Goal: Book appointment/travel/reservation

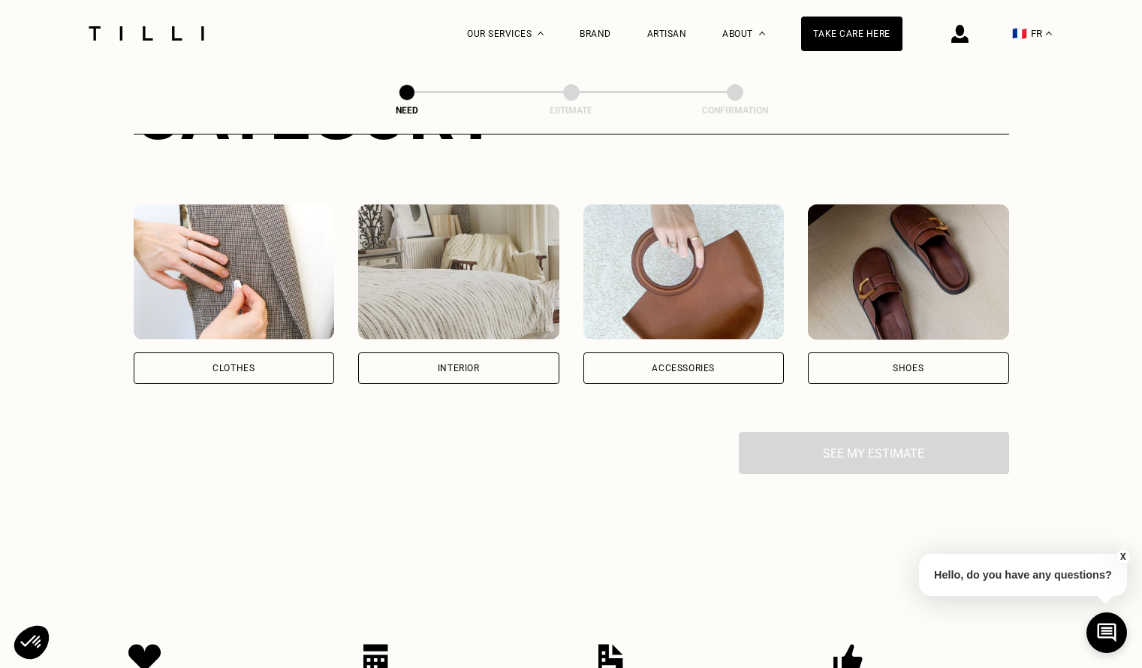
click at [309, 376] on div "Clothes" at bounding box center [234, 368] width 201 height 32
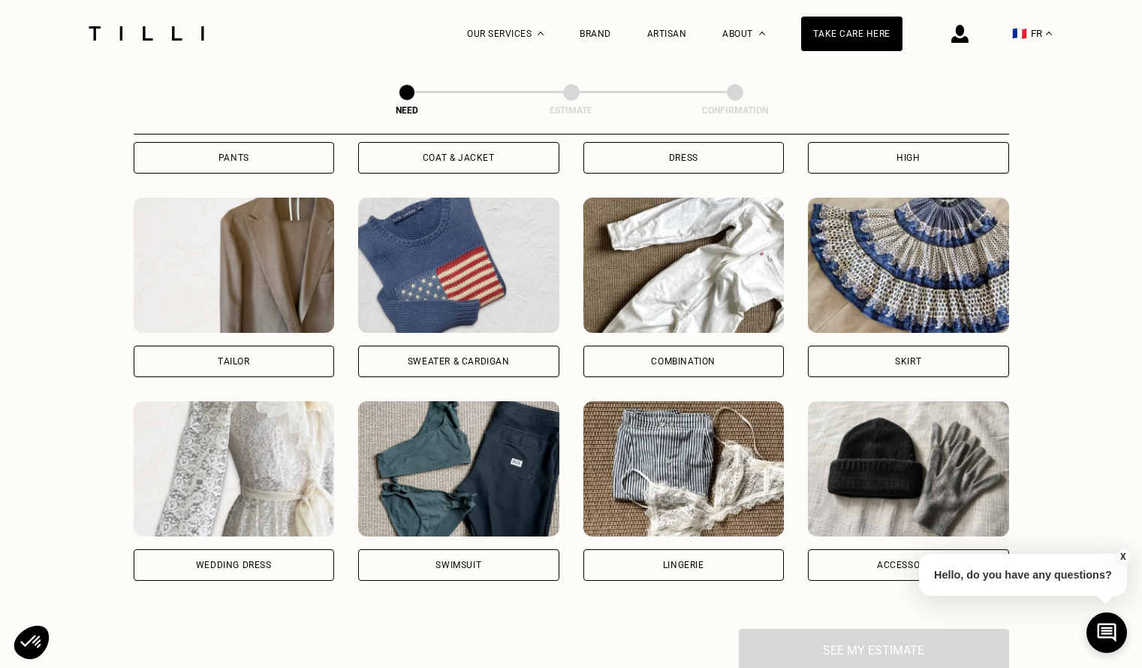
scroll to position [716, 0]
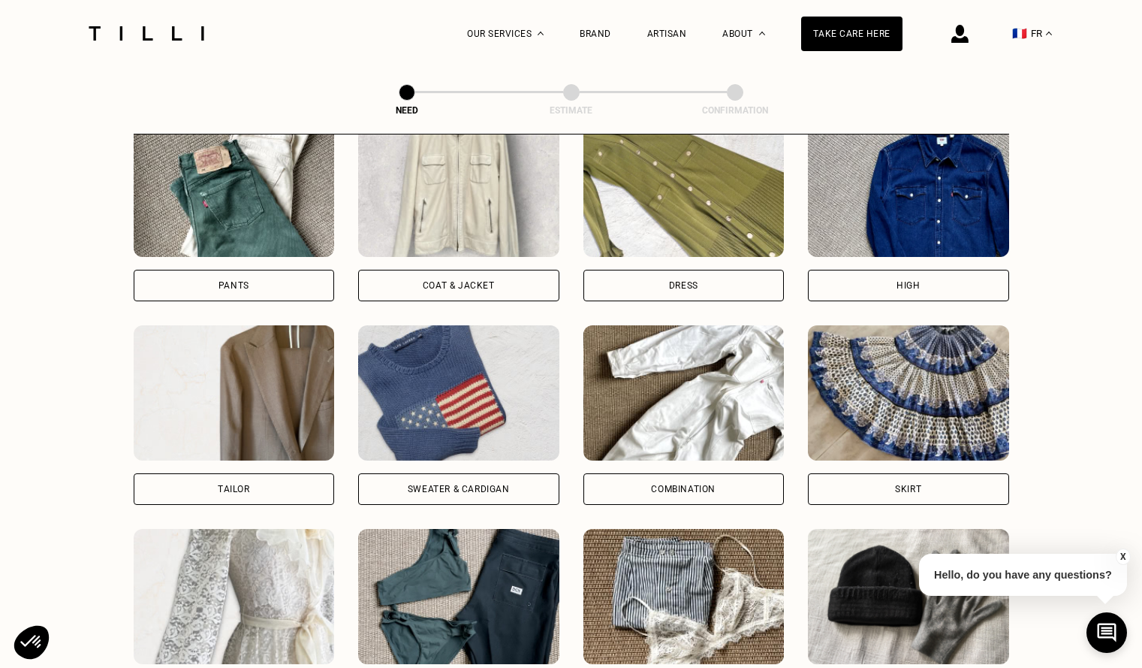
click at [274, 294] on div "Pants" at bounding box center [234, 286] width 201 height 32
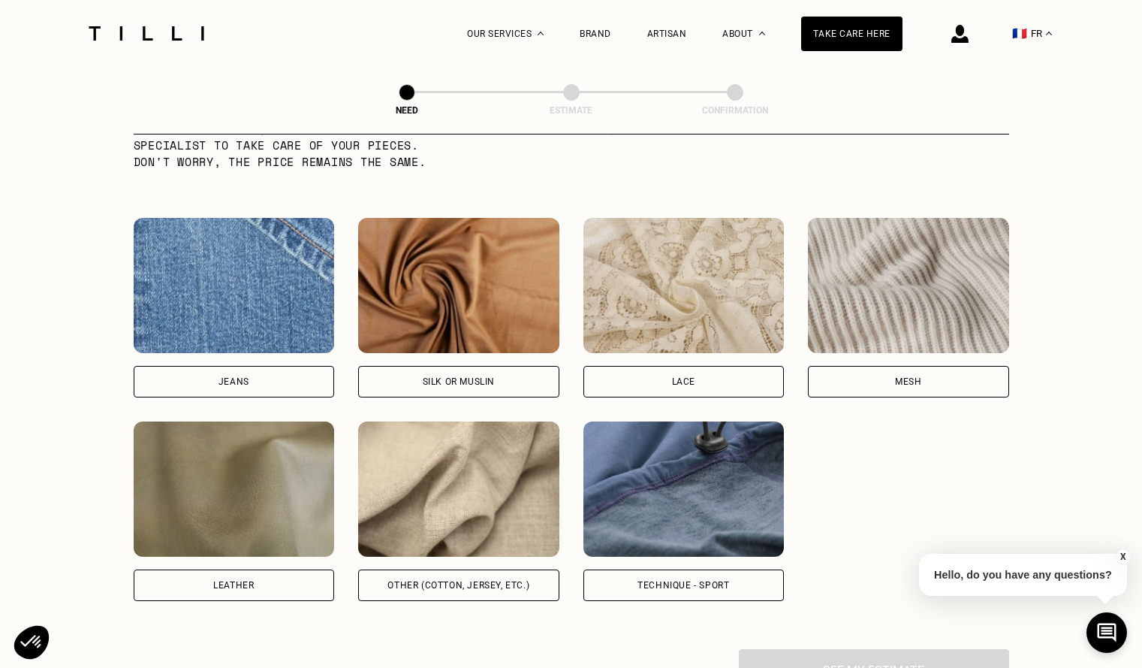
scroll to position [1533, 0]
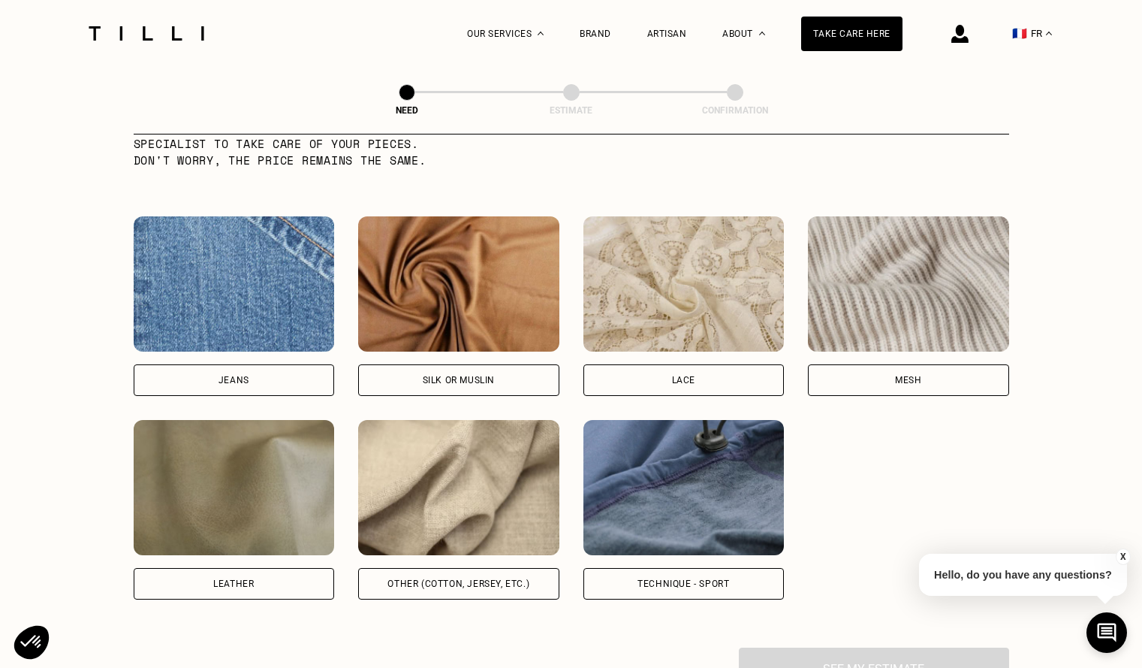
click at [449, 589] on font "Other (cotton, jersey, etc.)" at bounding box center [458, 583] width 142 height 11
select select "FR"
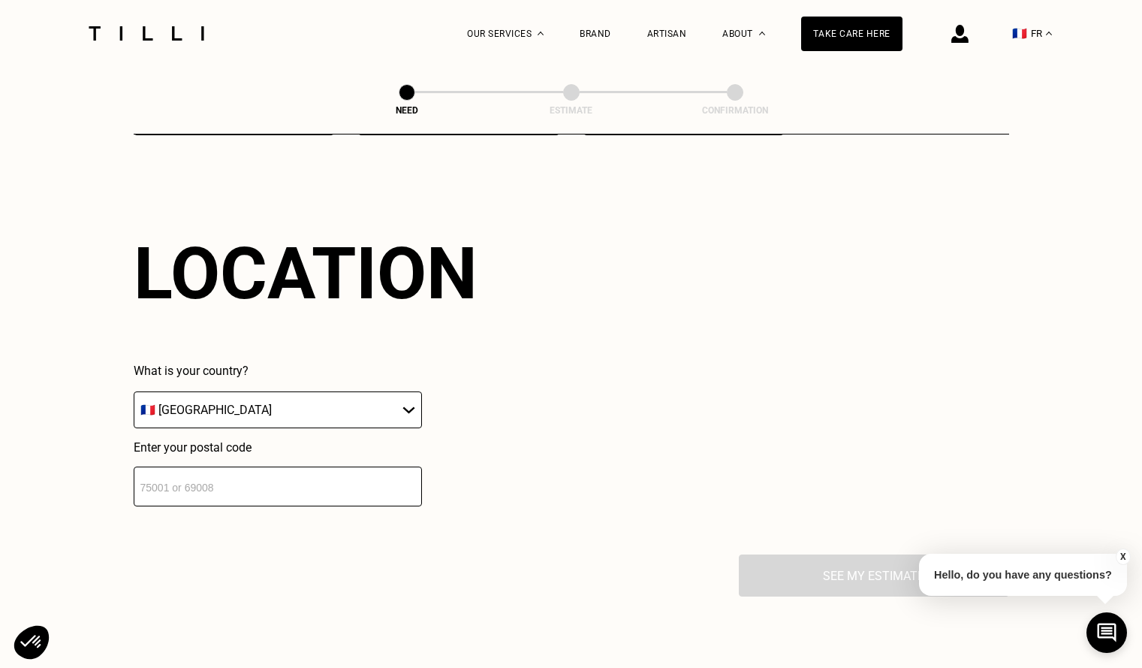
scroll to position [2019, 0]
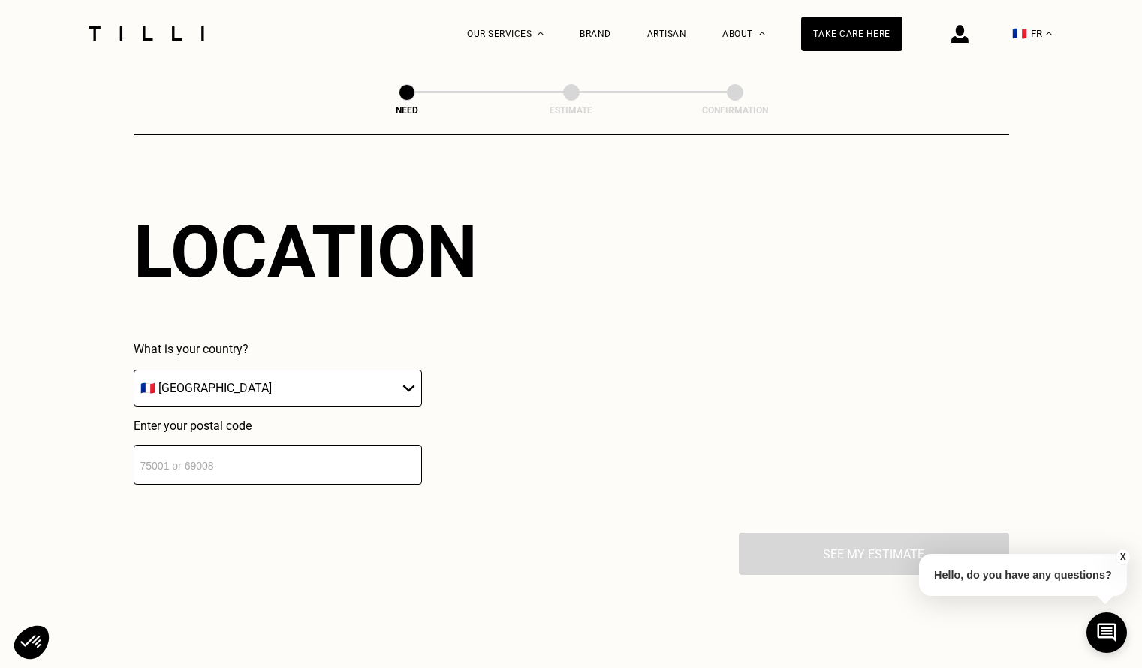
click at [367, 473] on input "number" at bounding box center [278, 465] width 288 height 40
type input "75007"
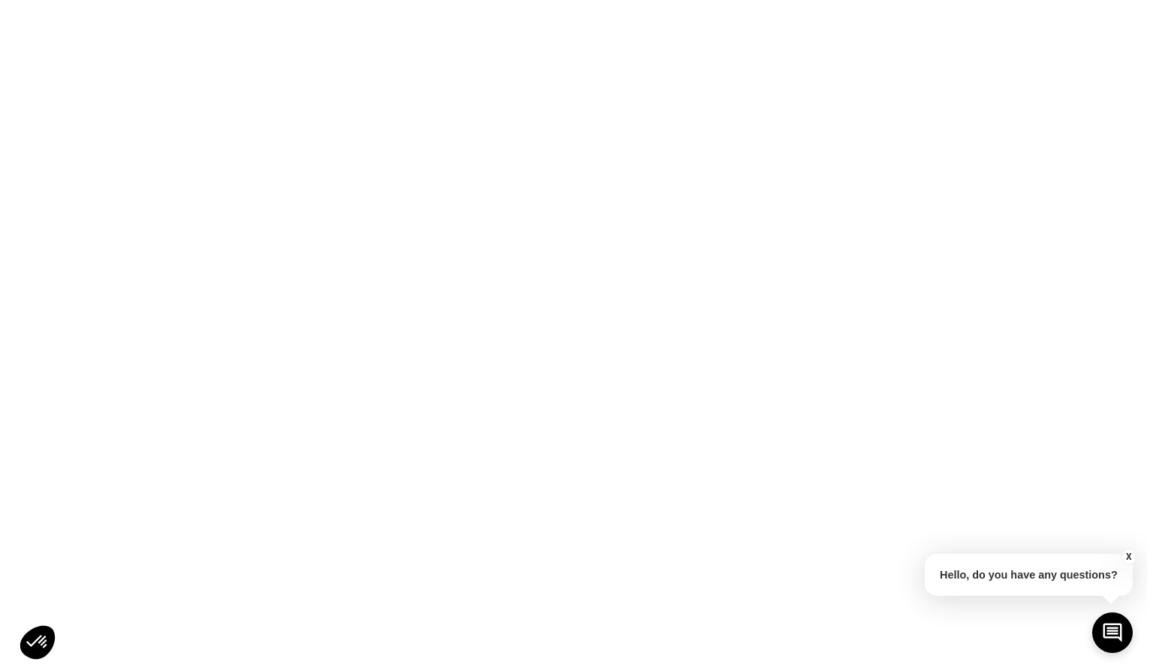
scroll to position [0, 0]
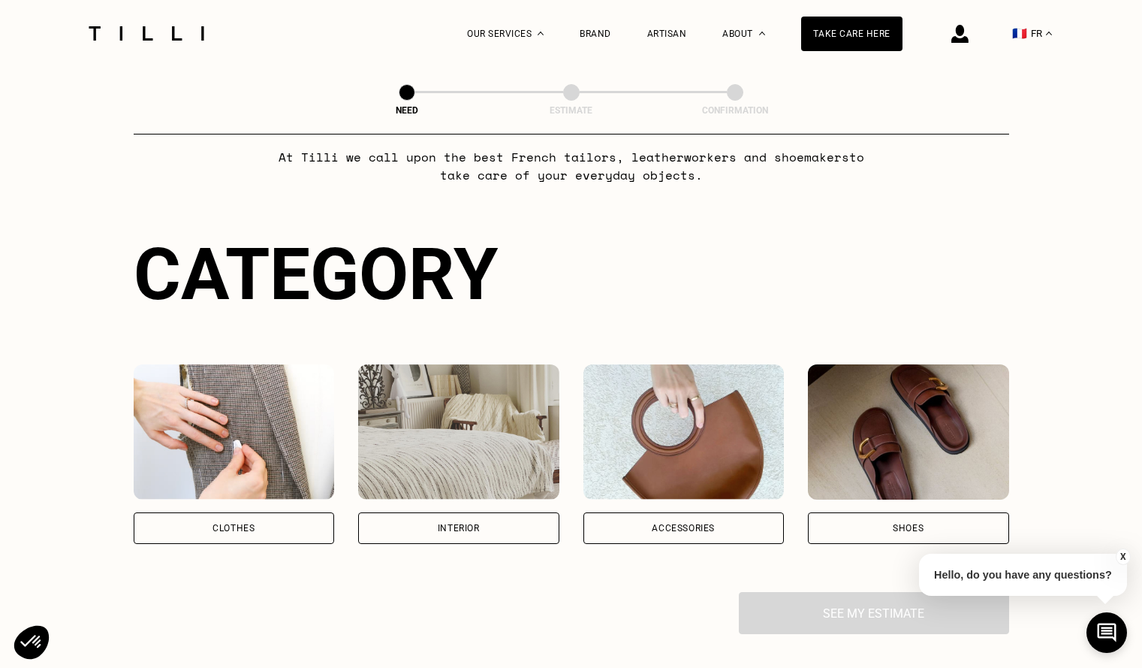
scroll to position [28, 0]
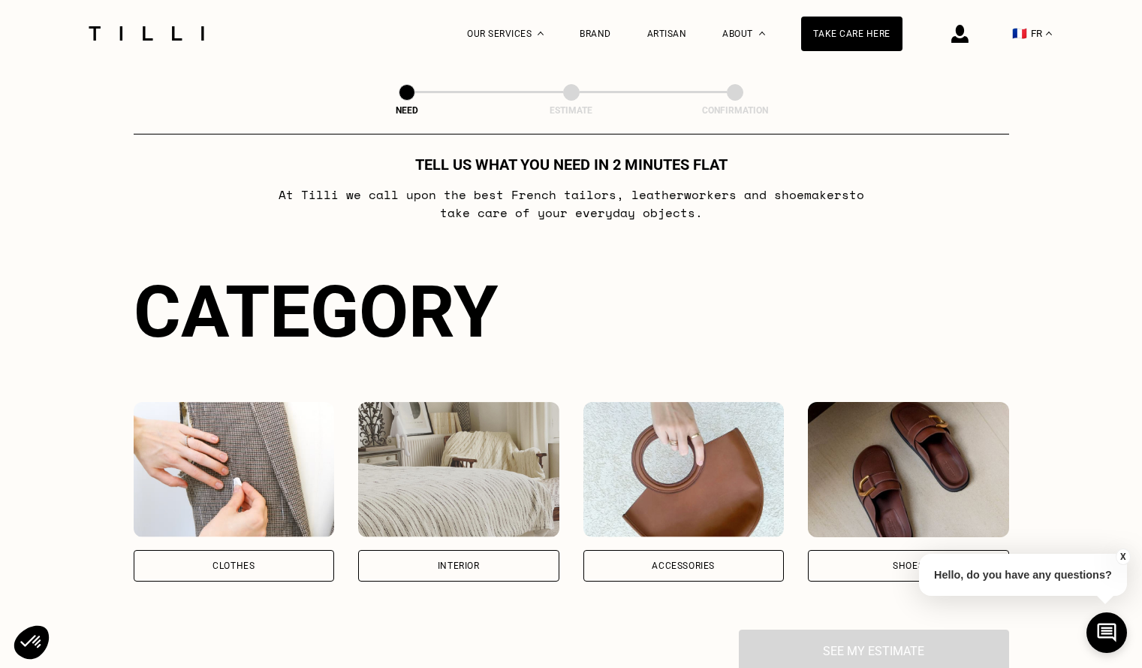
click at [271, 557] on div "Clothes" at bounding box center [234, 566] width 201 height 32
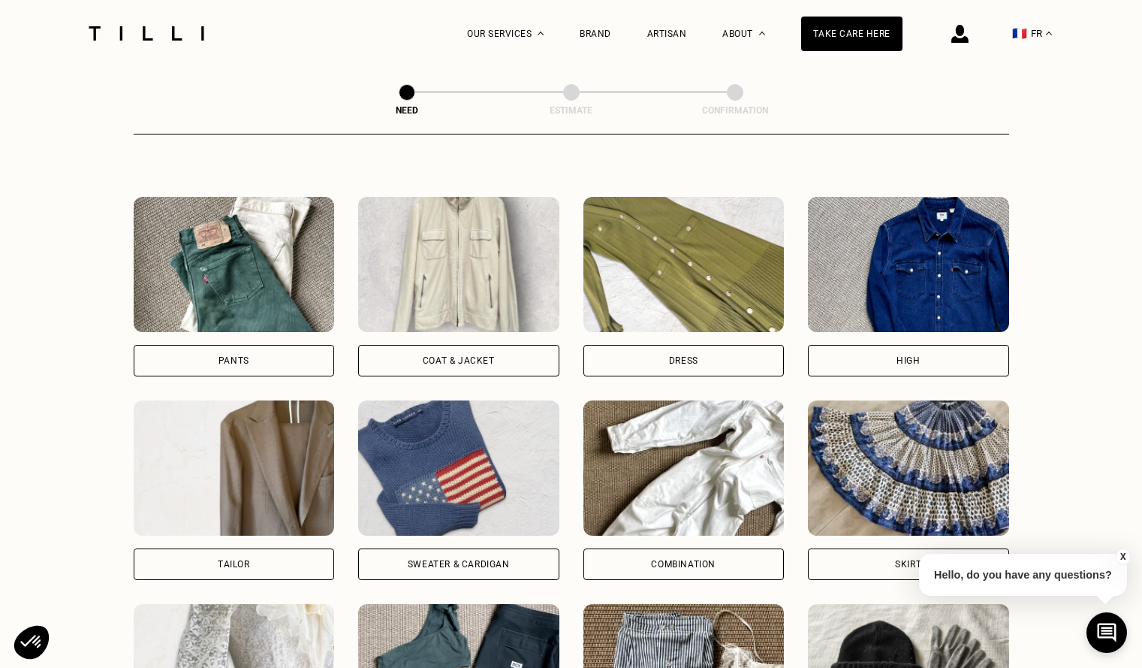
scroll to position [641, 0]
click at [255, 365] on div "Pants" at bounding box center [234, 360] width 201 height 32
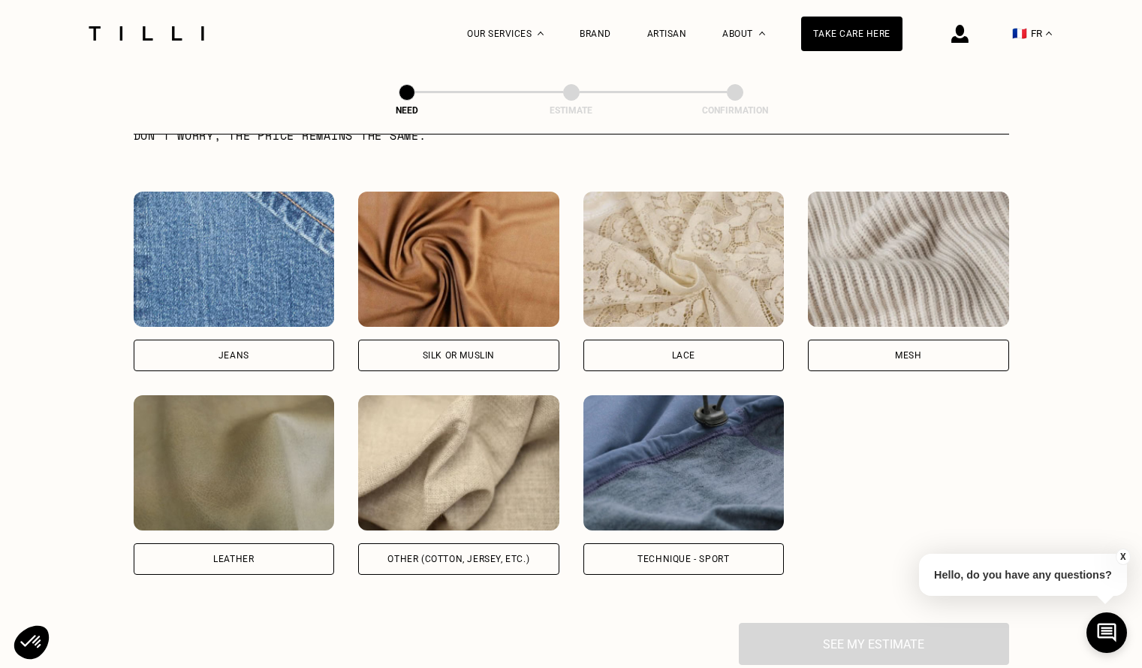
scroll to position [1608, 0]
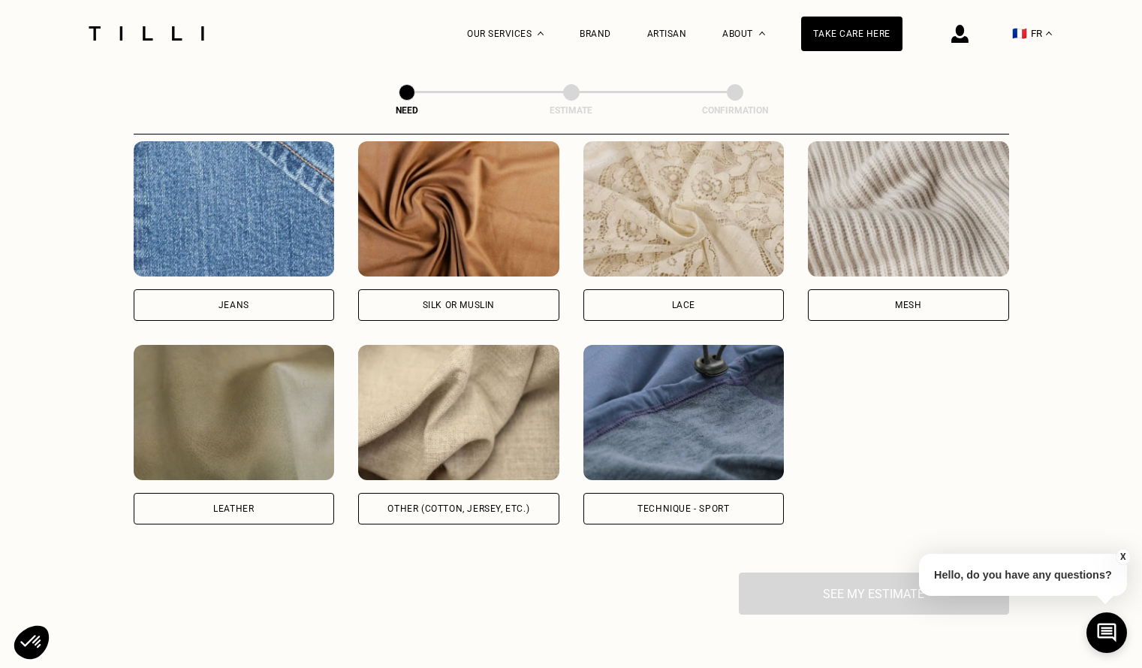
click at [427, 514] on font "Other (cotton, jersey, etc.)" at bounding box center [458, 508] width 142 height 11
select select "FR"
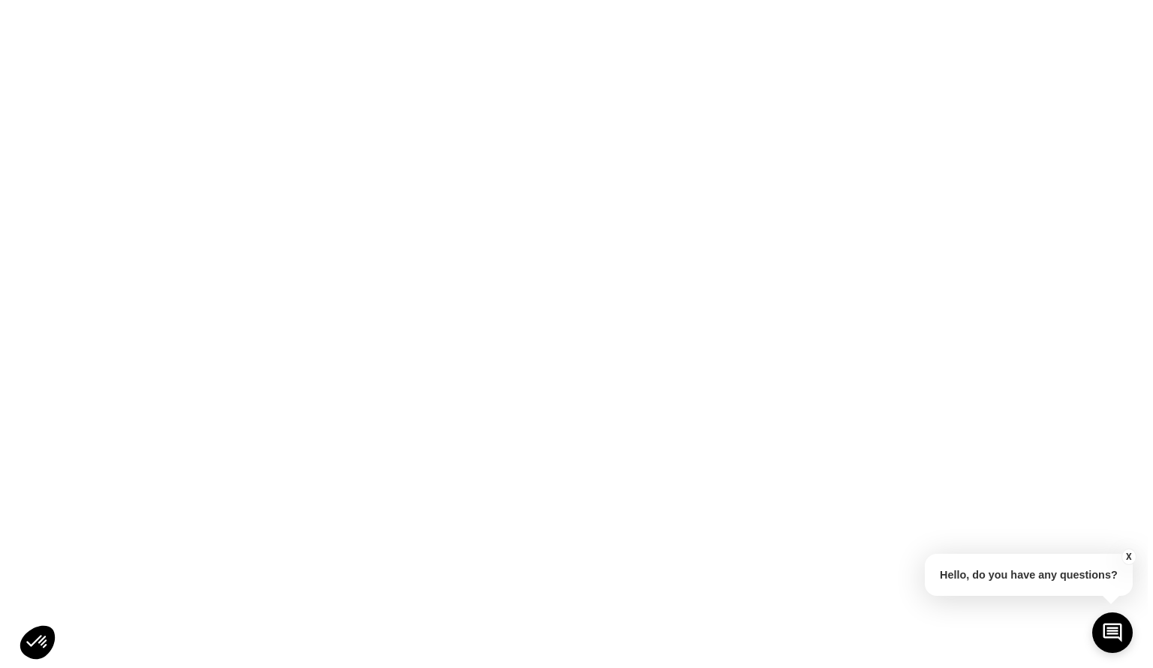
scroll to position [0, 0]
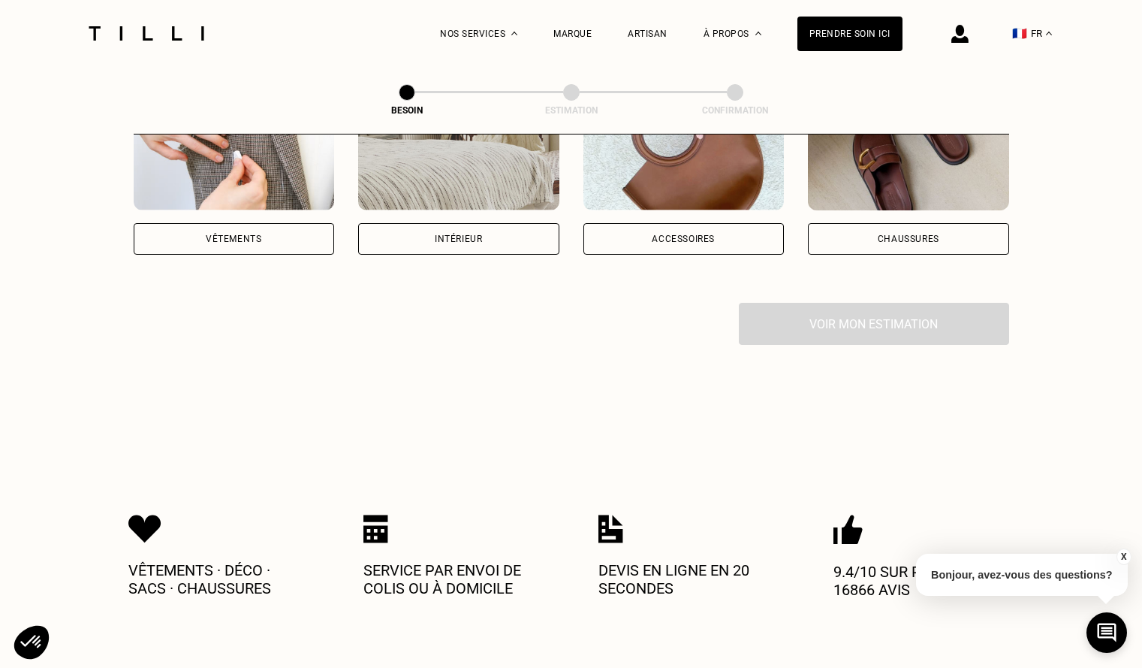
scroll to position [375, 0]
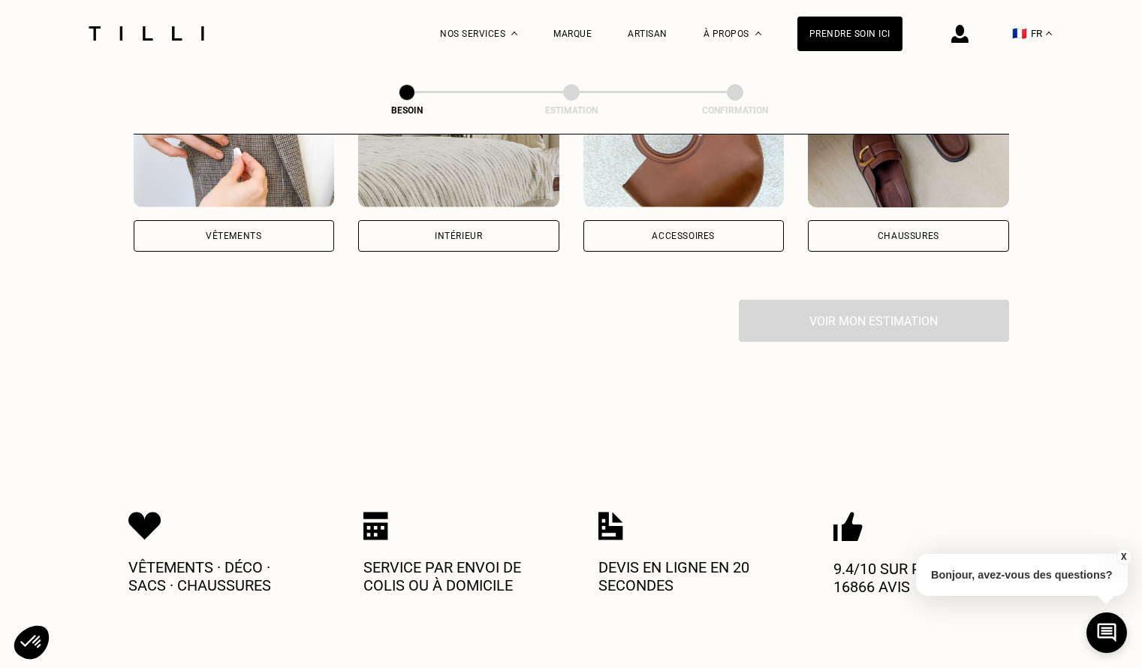
click at [300, 224] on div "Vêtements" at bounding box center [234, 236] width 201 height 32
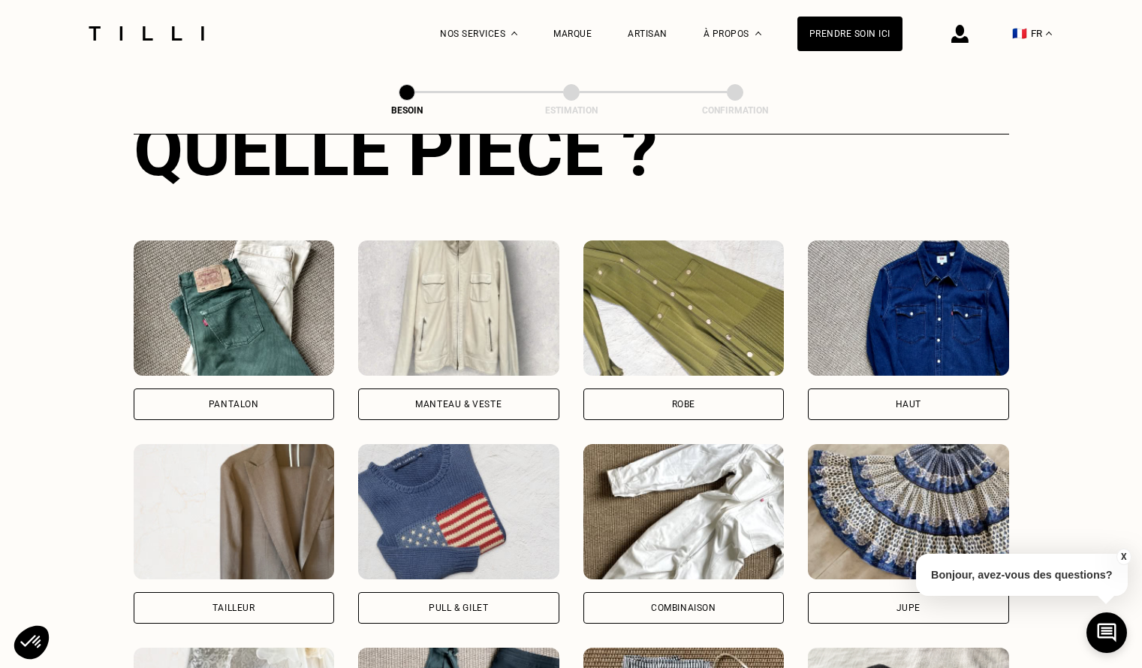
scroll to position [641, 0]
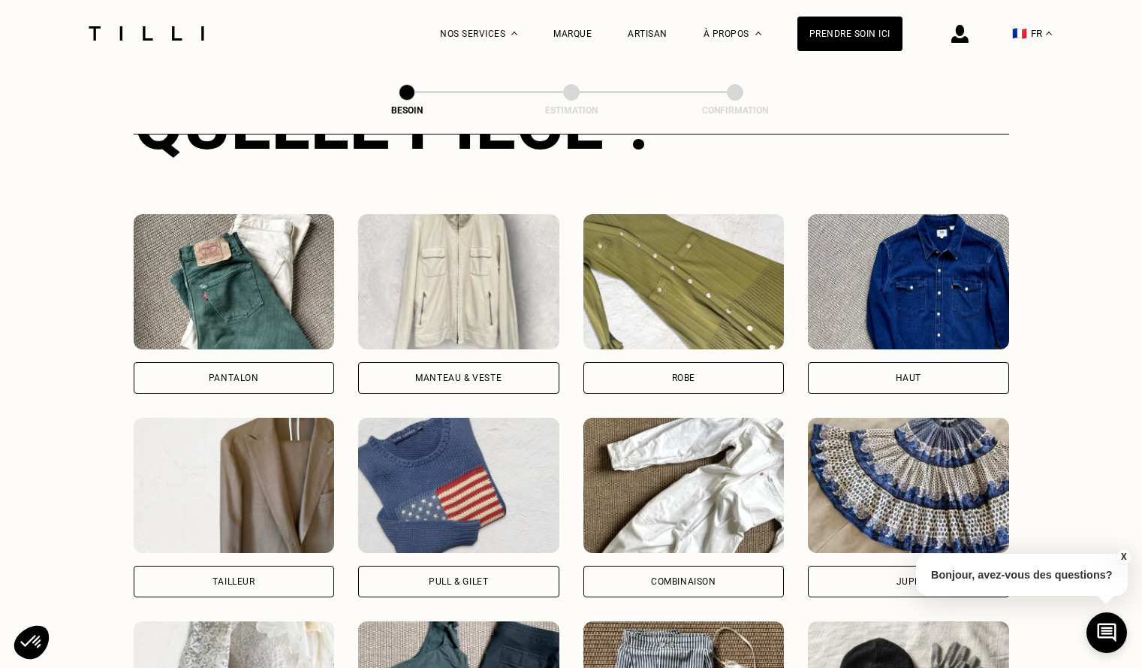
click at [285, 362] on div "Pantalon" at bounding box center [234, 378] width 201 height 32
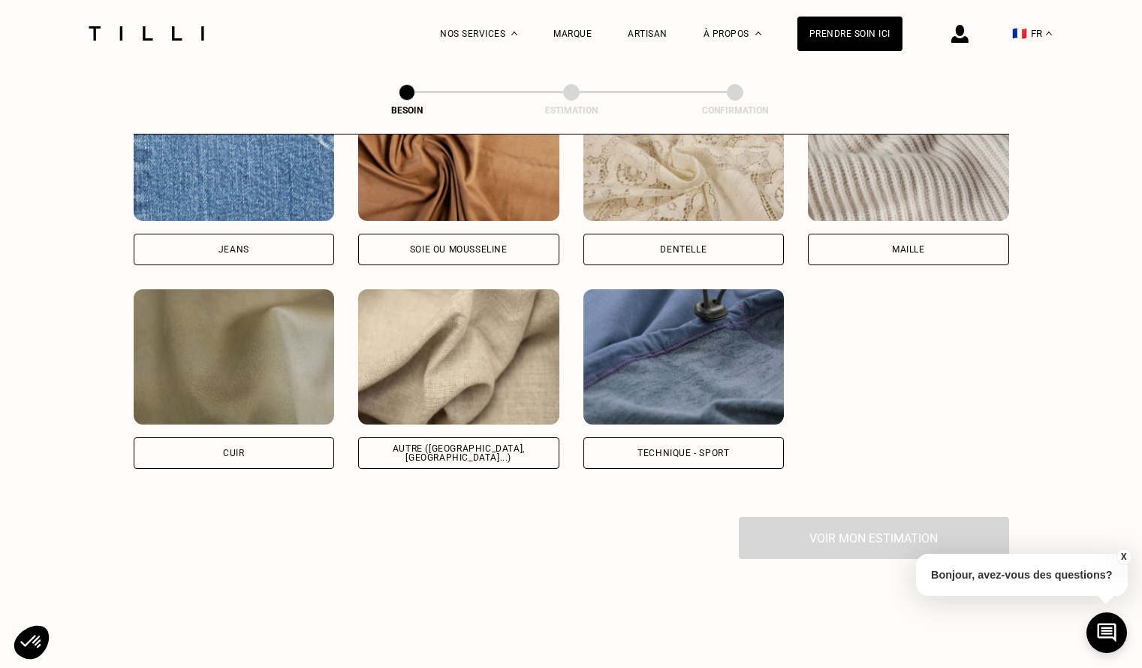
scroll to position [1683, 0]
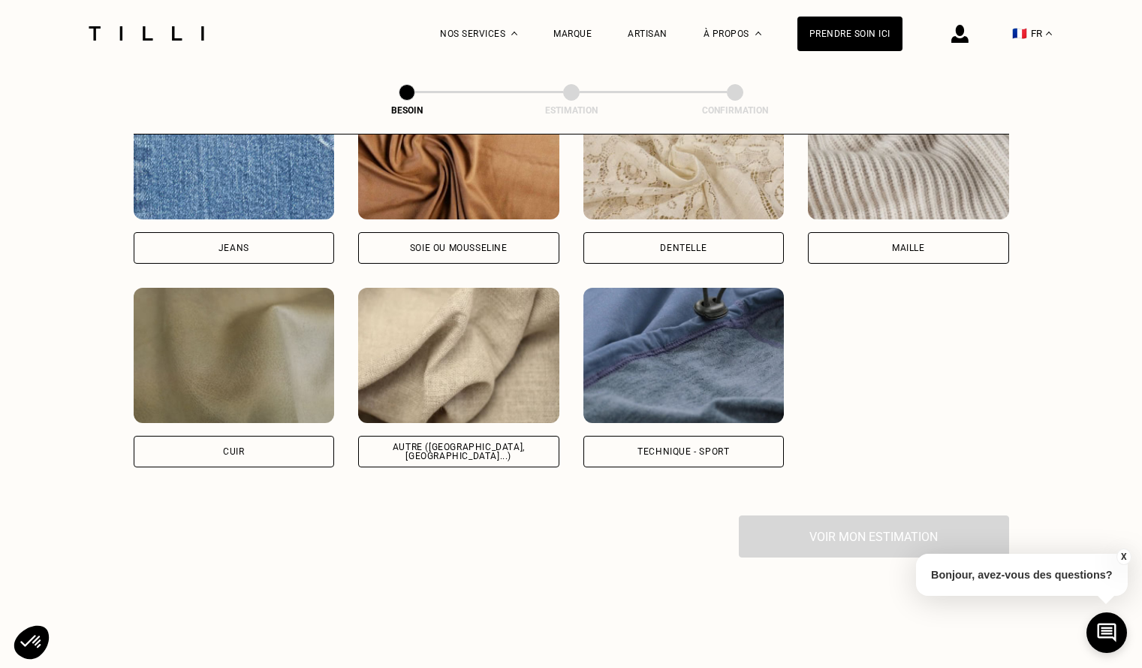
click at [412, 442] on div "Autre ([GEOGRAPHIC_DATA], [GEOGRAPHIC_DATA]...)" at bounding box center [459, 451] width 176 height 18
select select "FR"
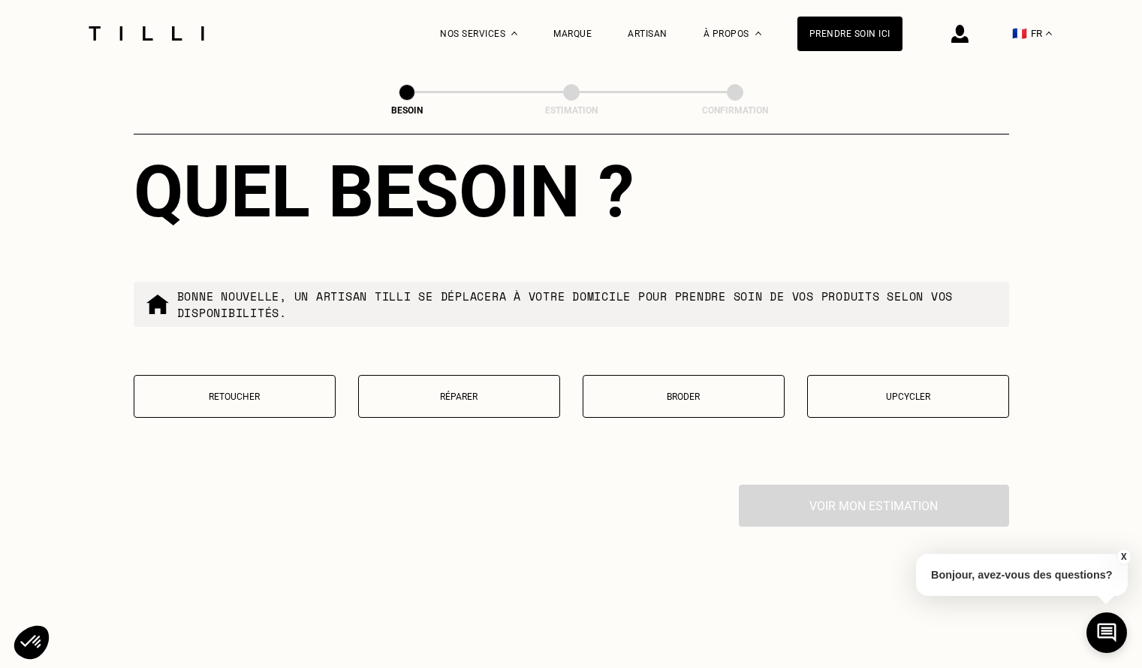
scroll to position [2470, 0]
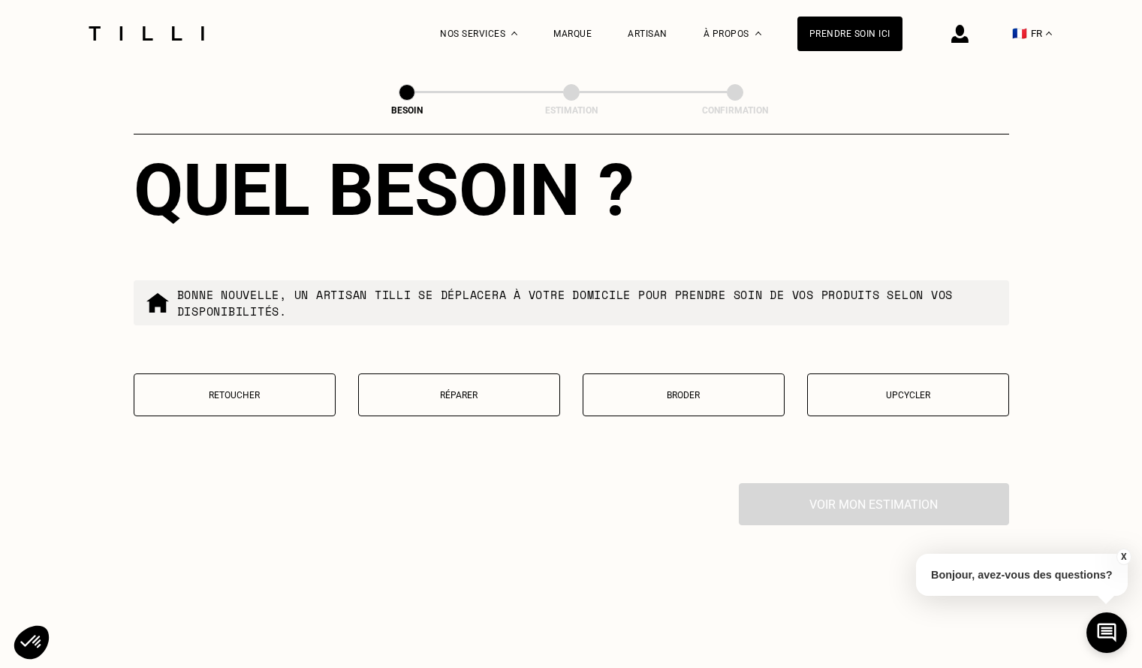
click at [267, 398] on button "Retoucher" at bounding box center [235, 394] width 202 height 43
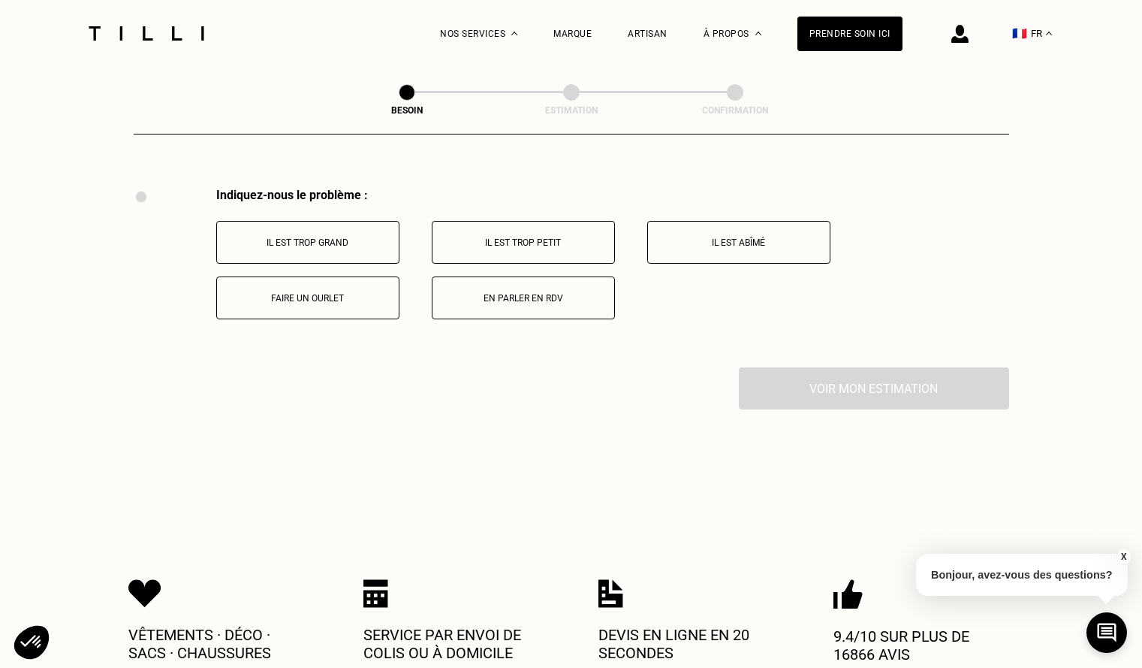
scroll to position [2777, 0]
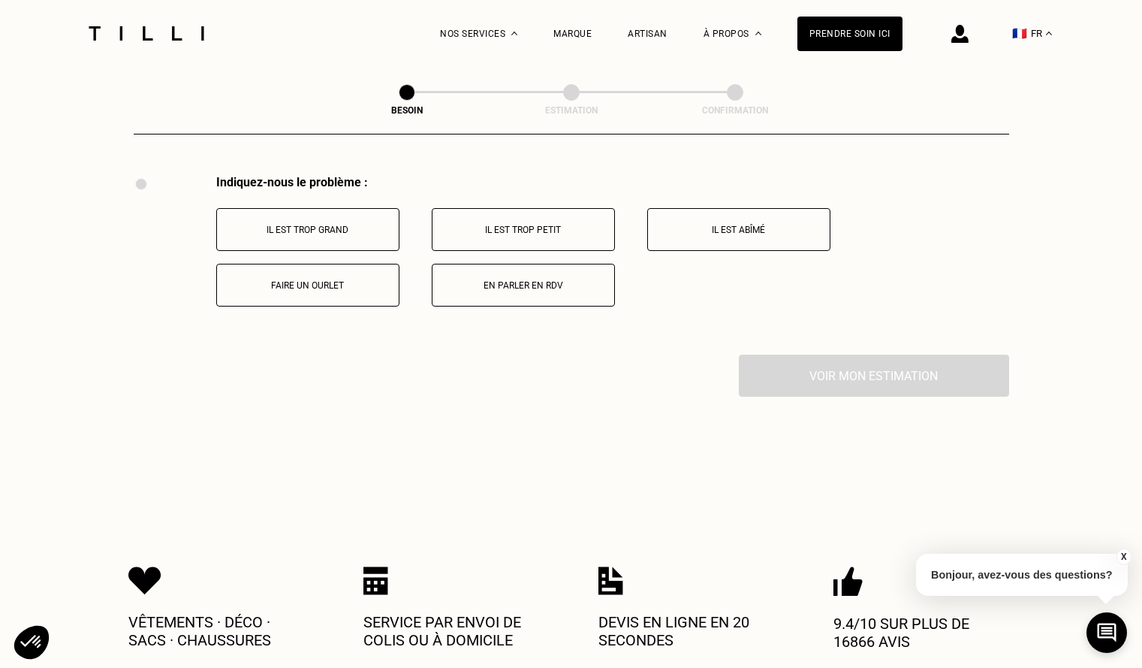
click at [710, 234] on button "Il est abîmé" at bounding box center [738, 229] width 183 height 43
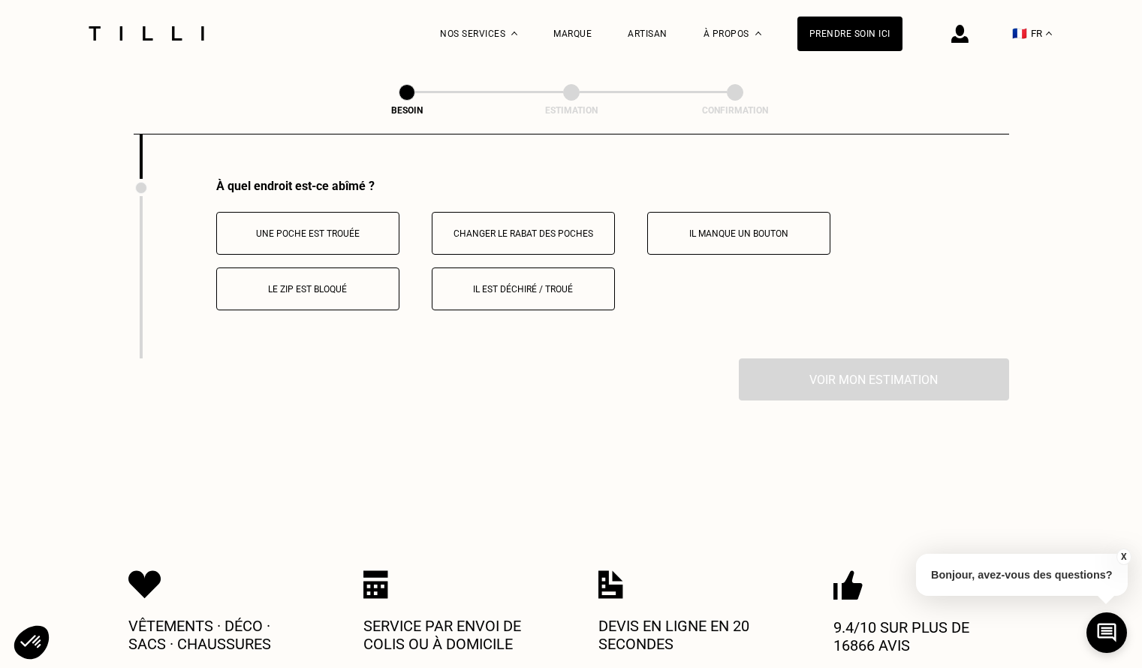
scroll to position [2957, 0]
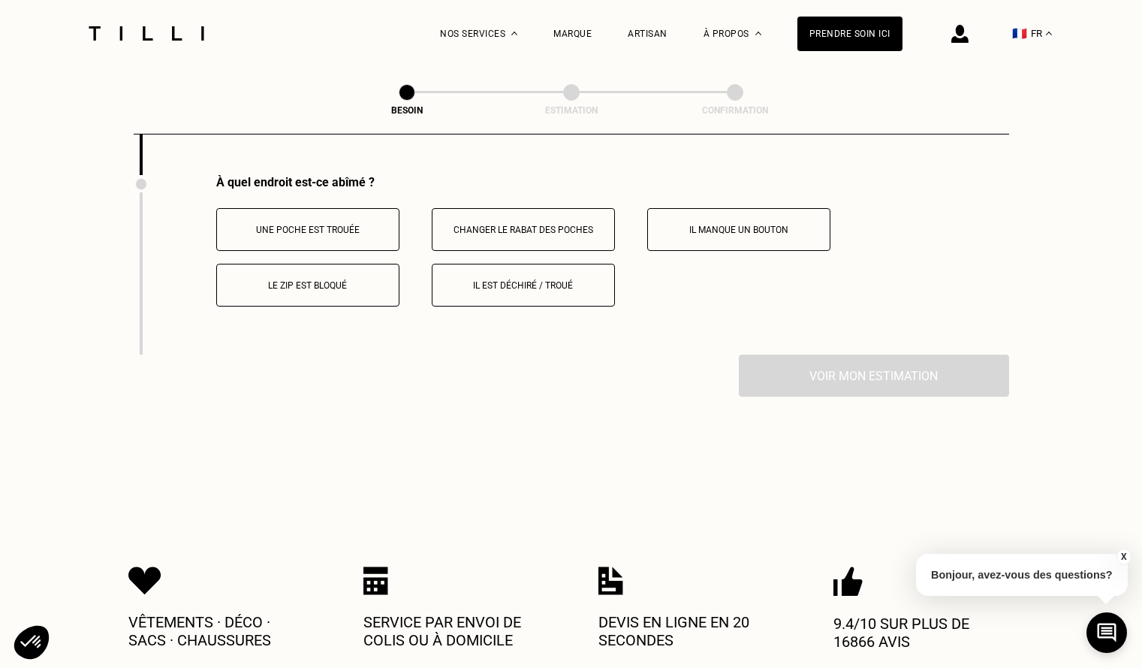
click at [360, 225] on p "Une poche est trouée" at bounding box center [308, 230] width 167 height 11
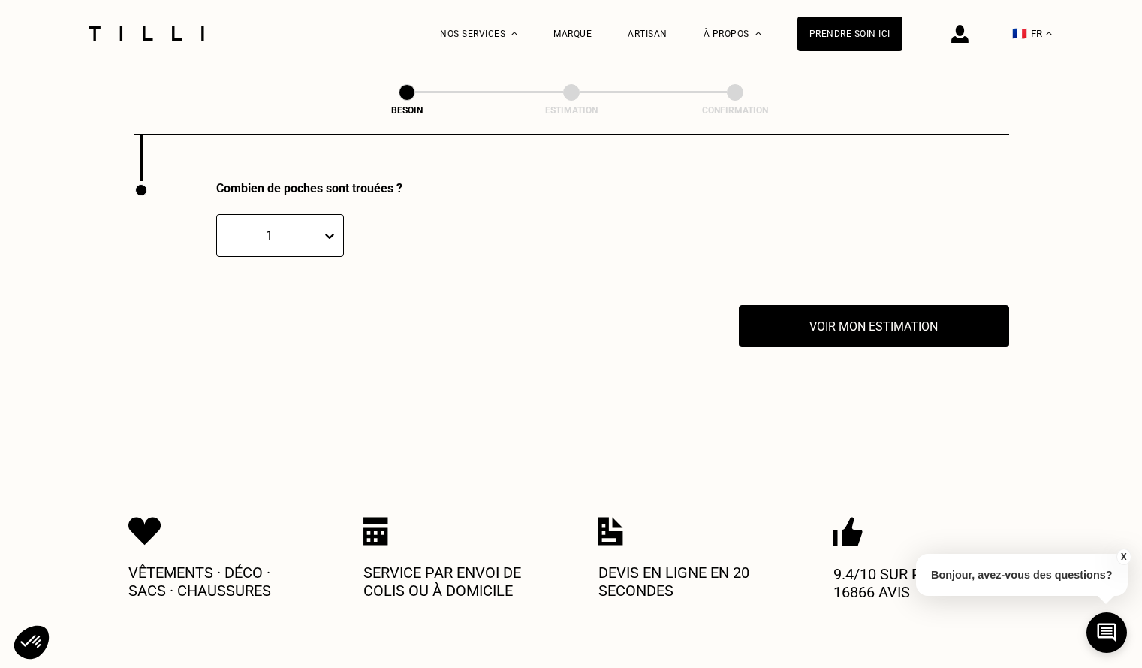
scroll to position [3136, 0]
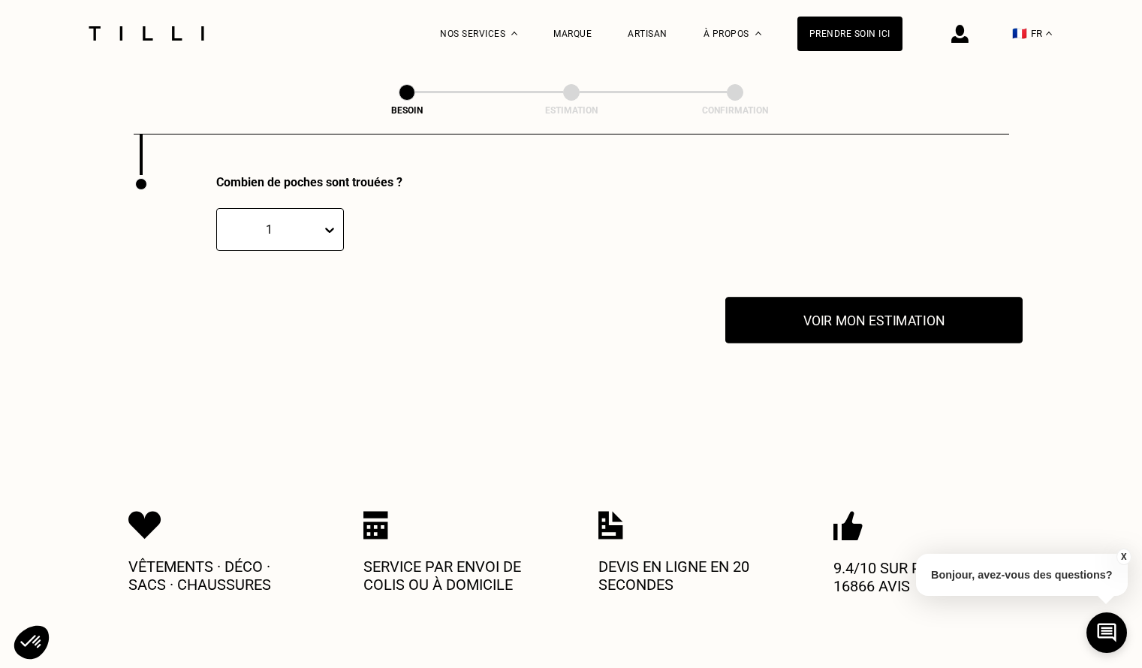
click at [822, 321] on button "Voir mon estimation" at bounding box center [873, 320] width 297 height 47
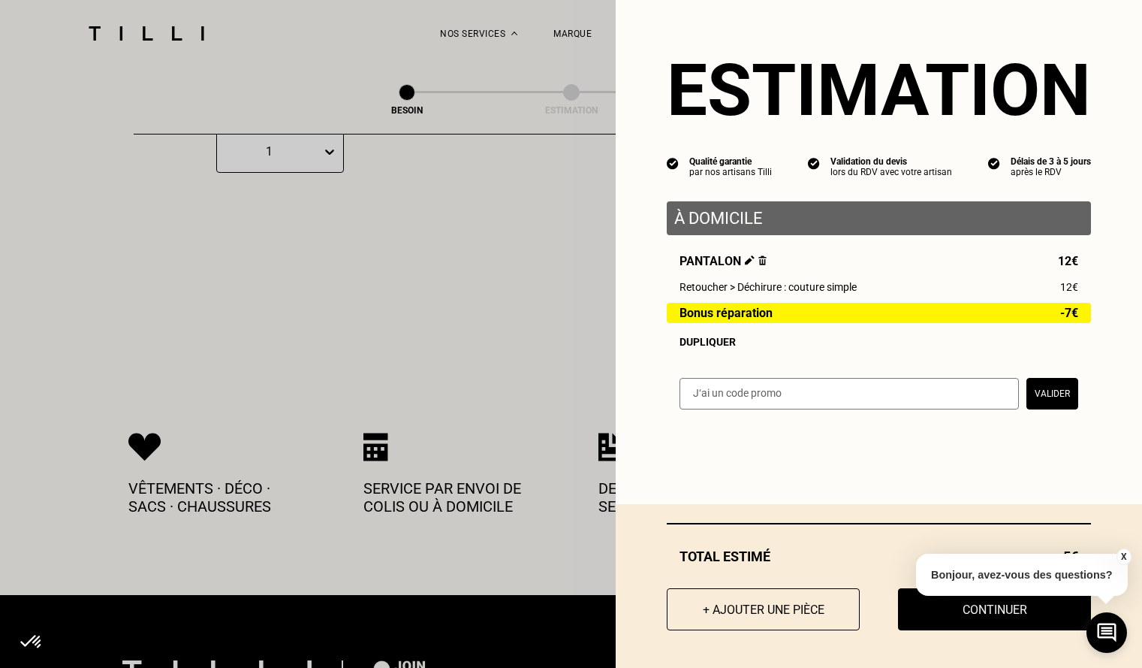
scroll to position [3211, 0]
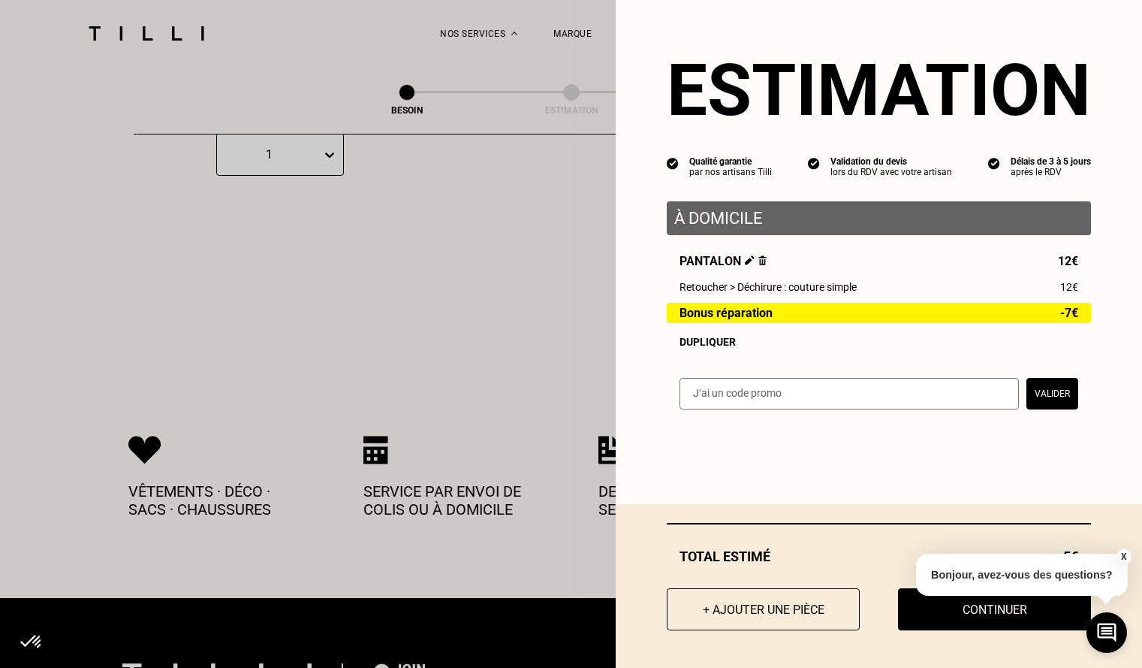
click at [1117, 562] on p "Bonjour, avez-vous des questions?" at bounding box center [1022, 574] width 212 height 42
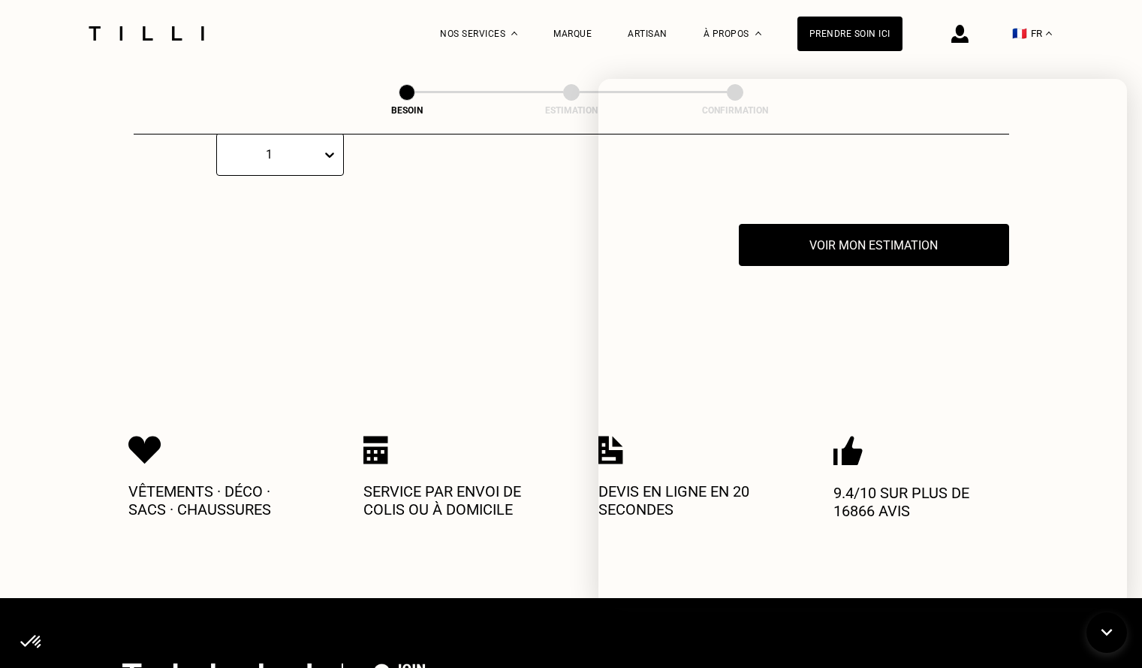
click at [525, 382] on div "Vêtements · Déco · Sacs · Chaussures Service par envoi de colis ou à domicile D…" at bounding box center [571, 477] width 886 height 242
click at [1107, 634] on icon at bounding box center [1107, 632] width 13 height 8
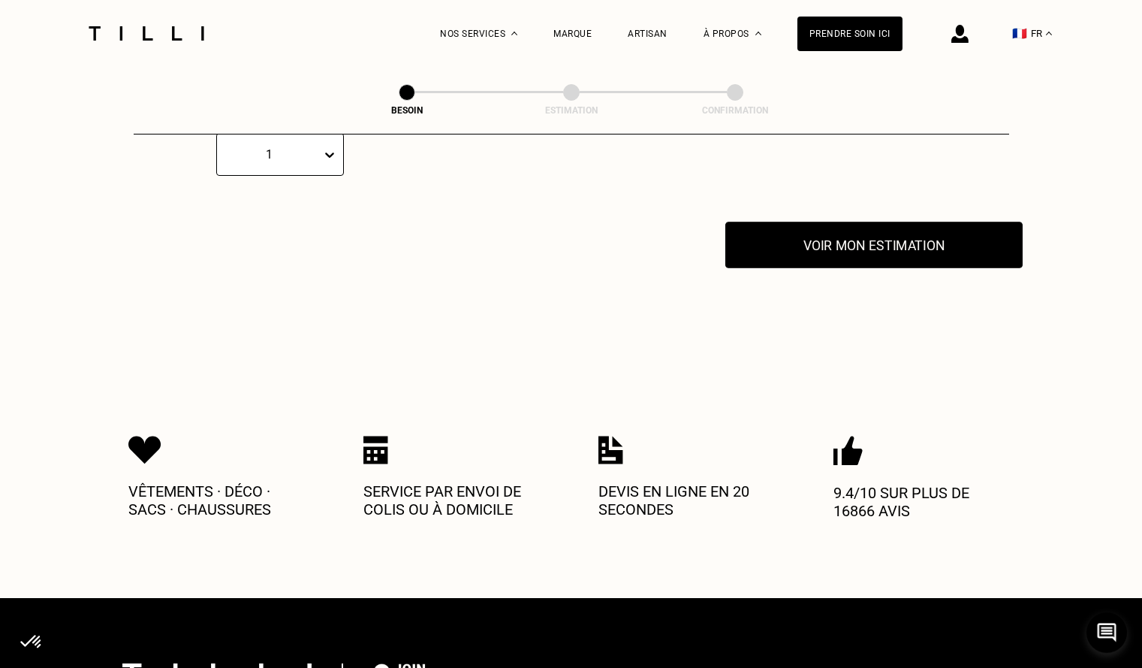
click at [927, 249] on button "Voir mon estimation" at bounding box center [873, 245] width 297 height 47
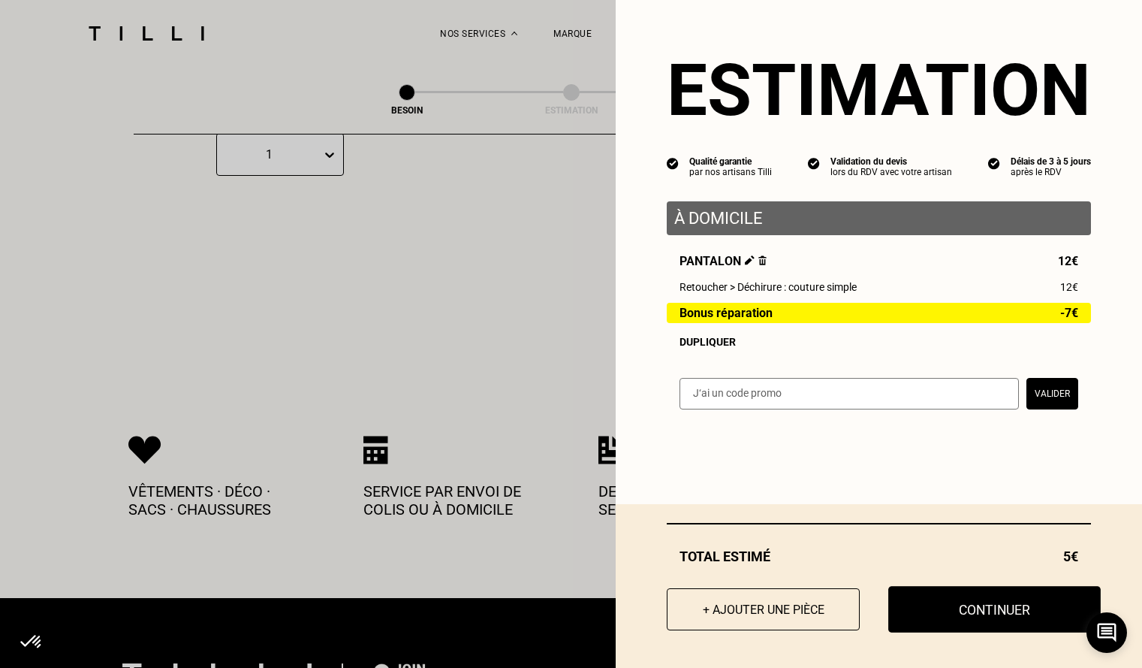
click at [974, 605] on button "Continuer" at bounding box center [994, 609] width 212 height 47
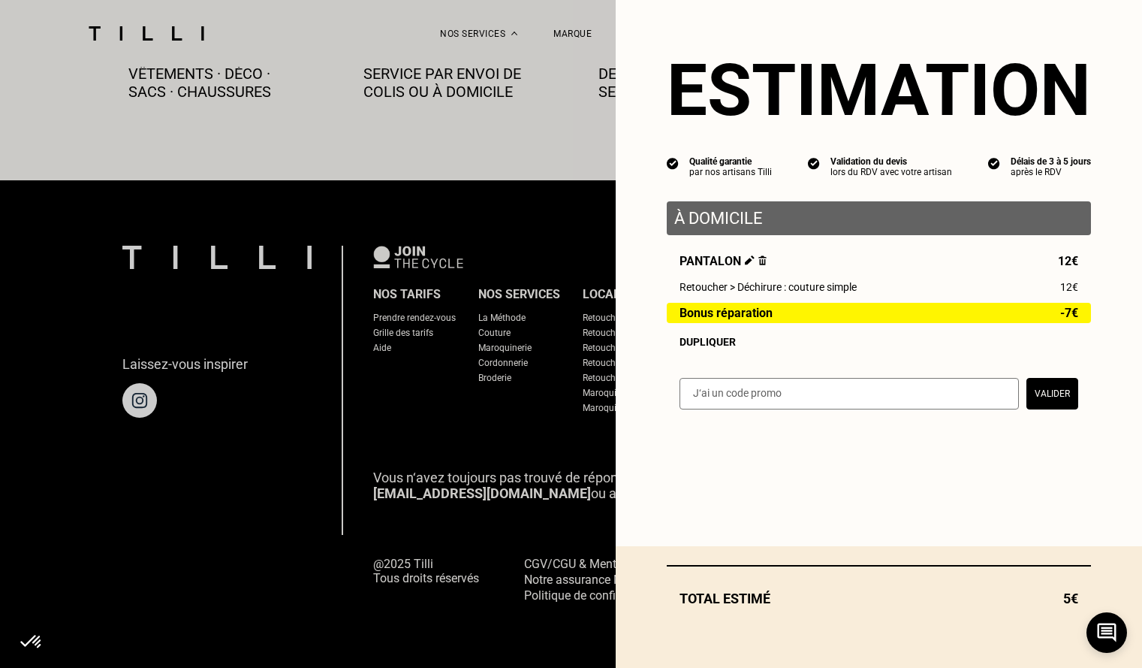
scroll to position [854, 0]
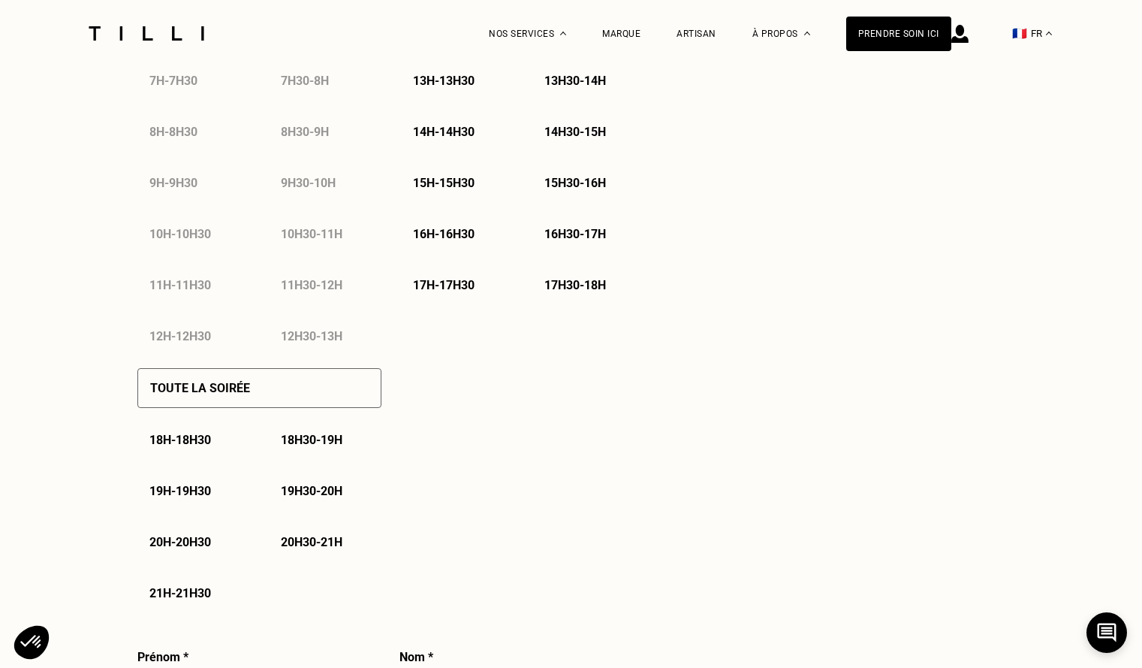
select select "FR"
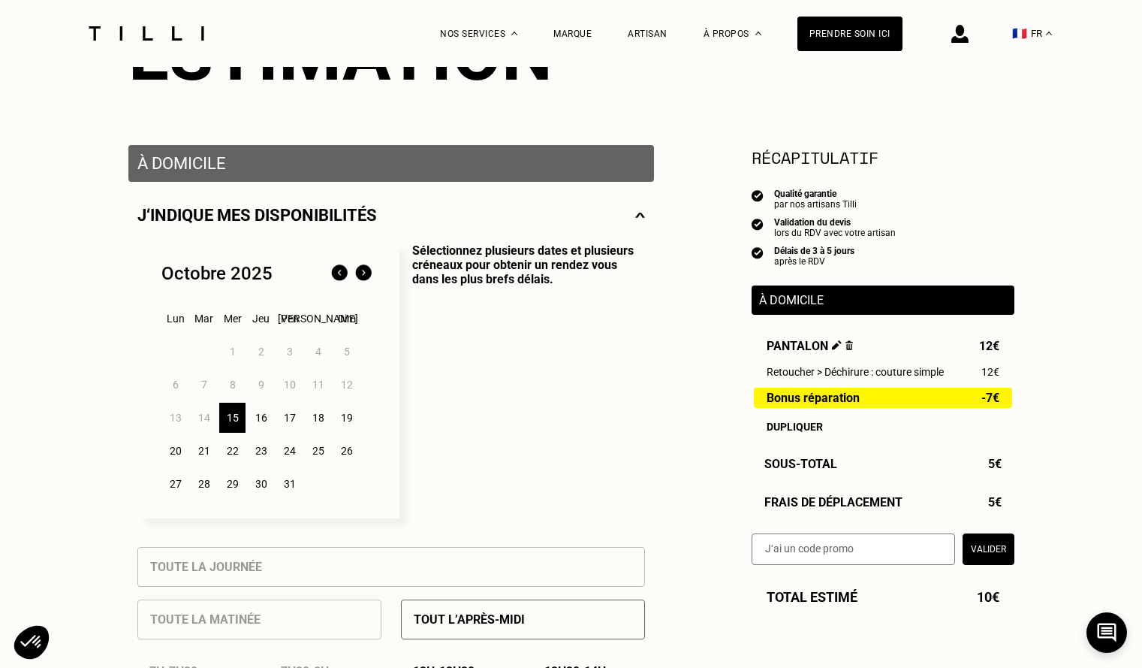
scroll to position [225, 0]
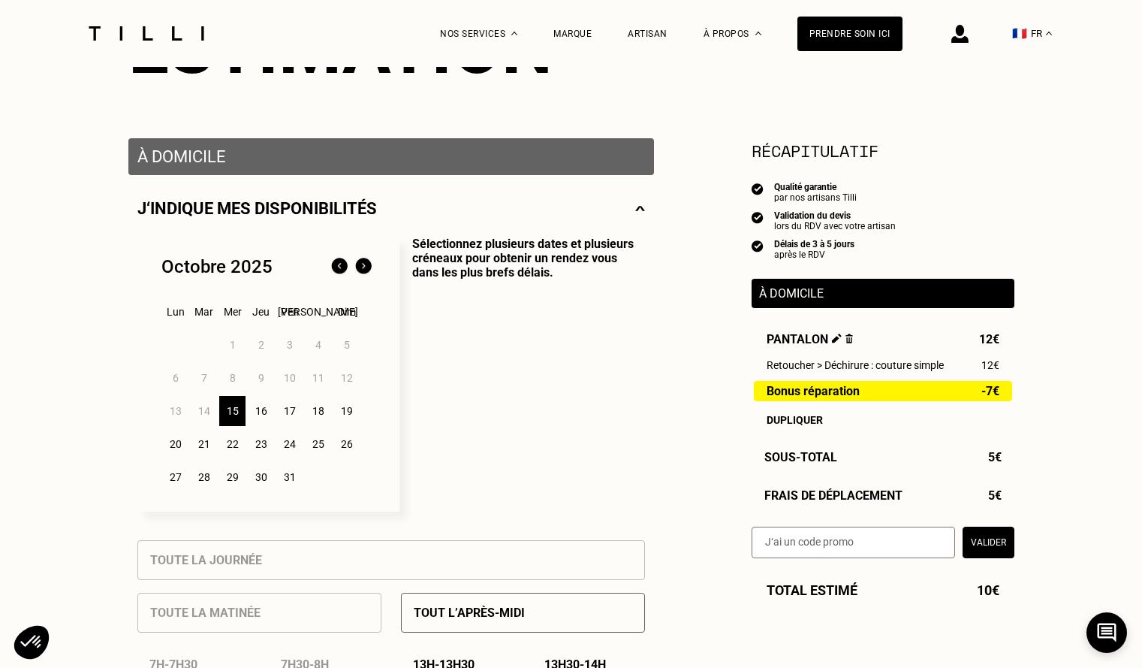
click at [265, 417] on div "16" at bounding box center [261, 411] width 26 height 30
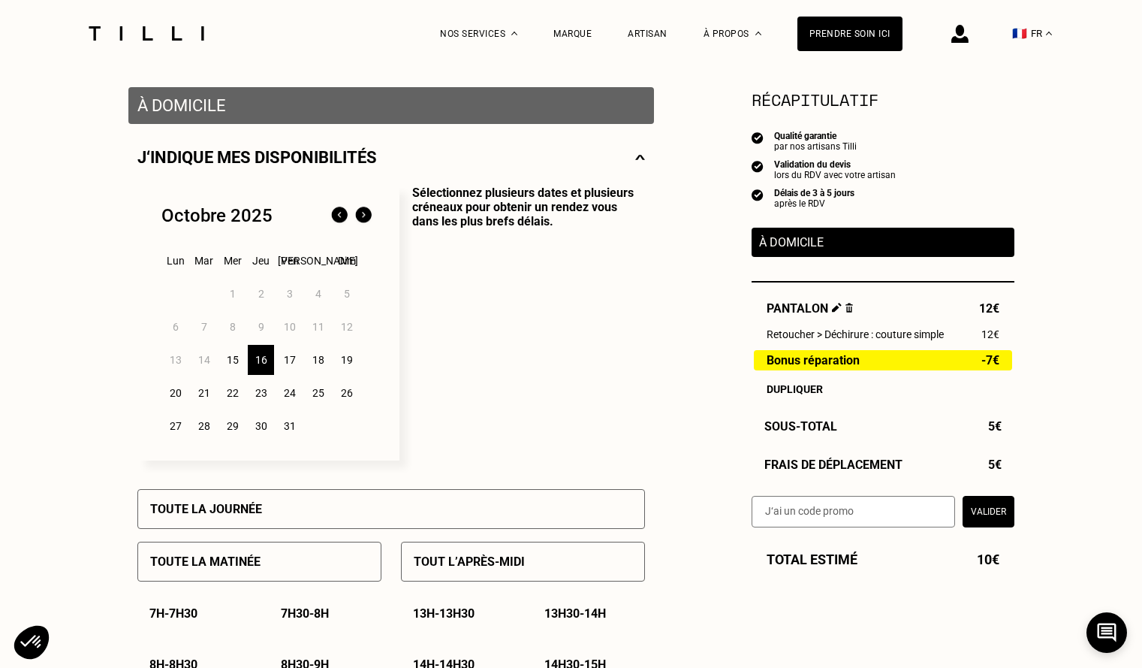
scroll to position [300, 0]
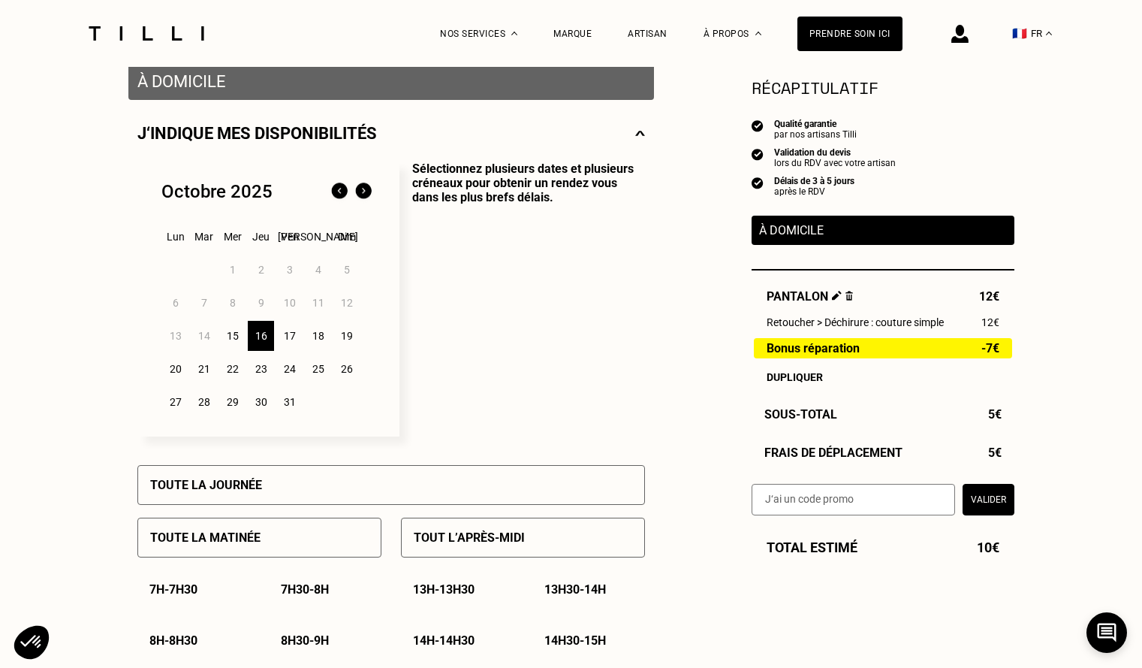
click at [237, 339] on div "15" at bounding box center [232, 336] width 26 height 30
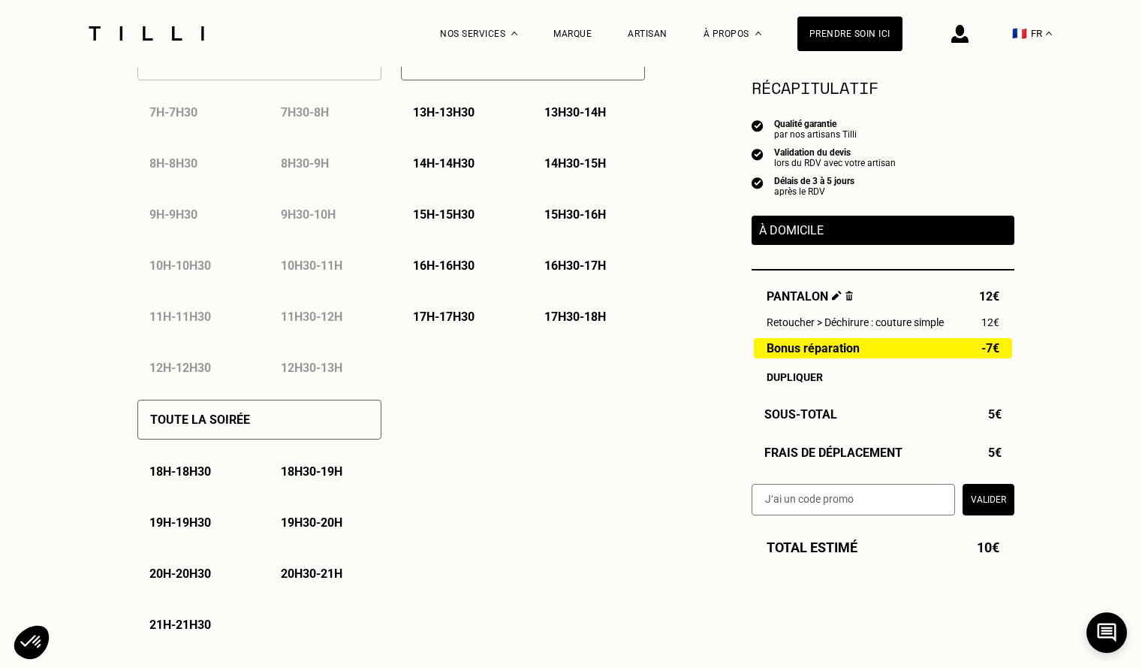
scroll to position [751, 0]
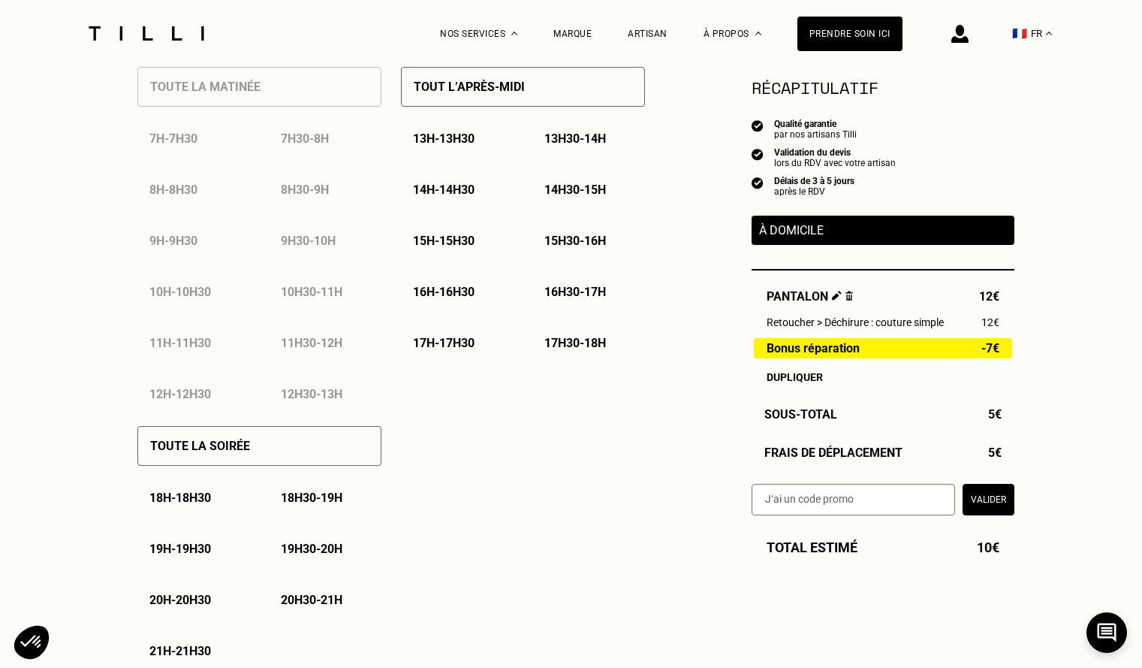
click at [463, 412] on div "Tout l’après-midi 13h - 13h30 13h30 - 14h 14h - 14h30 14h30 - 15h 15h - 15h30 1…" at bounding box center [523, 233] width 244 height 359
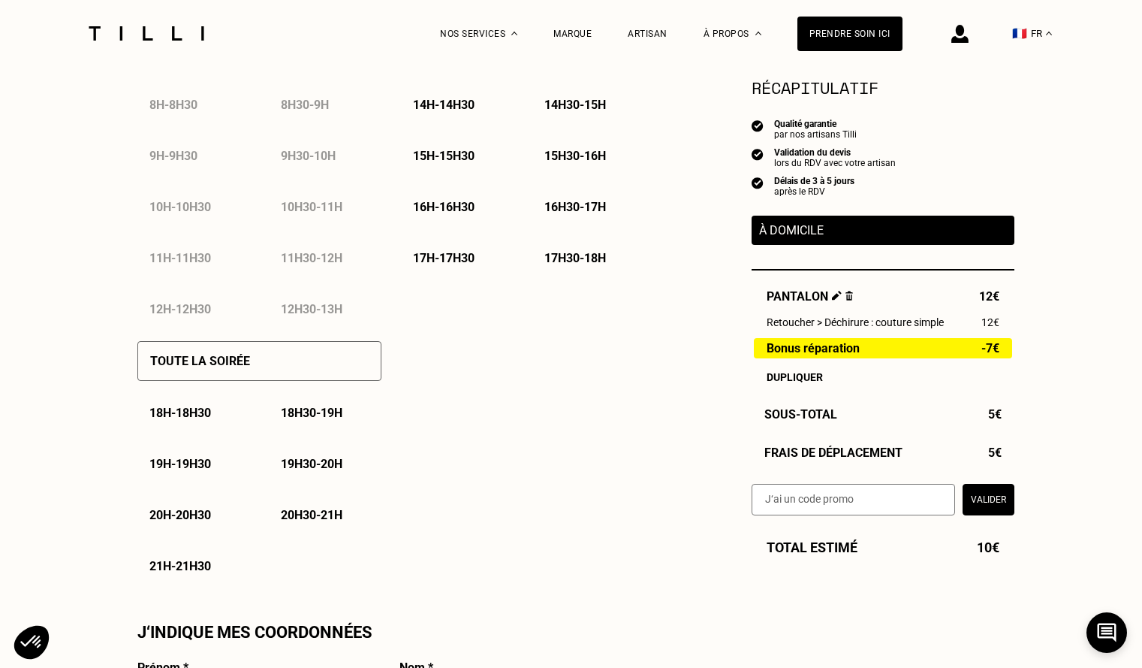
scroll to position [901, 0]
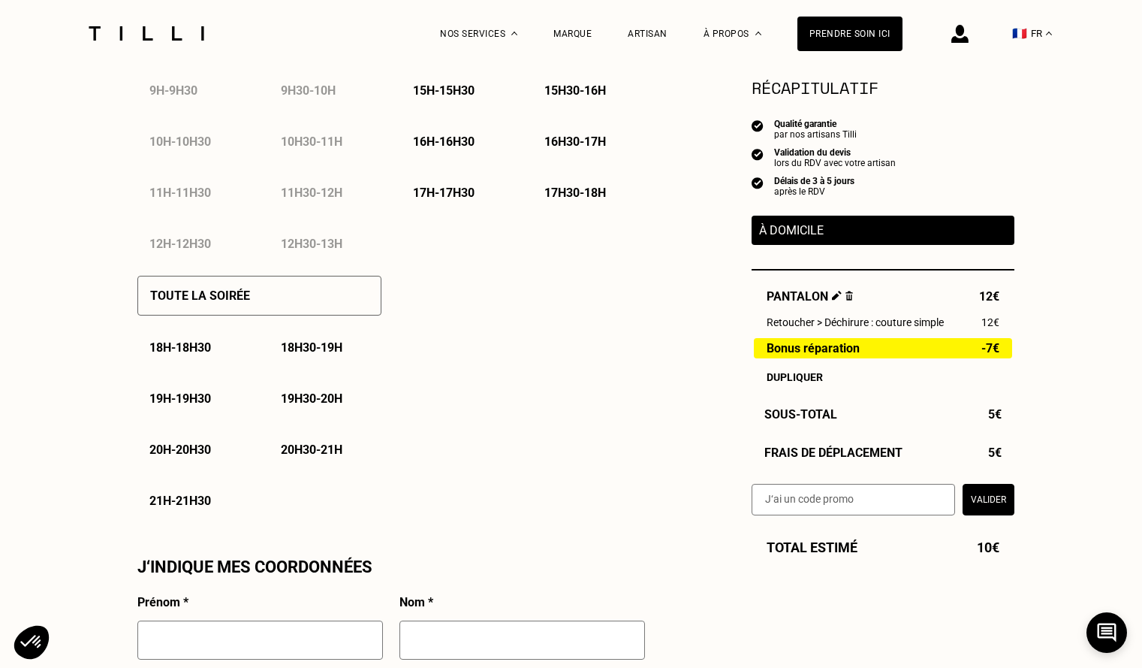
click at [126, 380] on div "Besoin Estimation Confirmation Estimation Récapitulatif Qualité garantie par no…" at bounding box center [571, 398] width 1142 height 2464
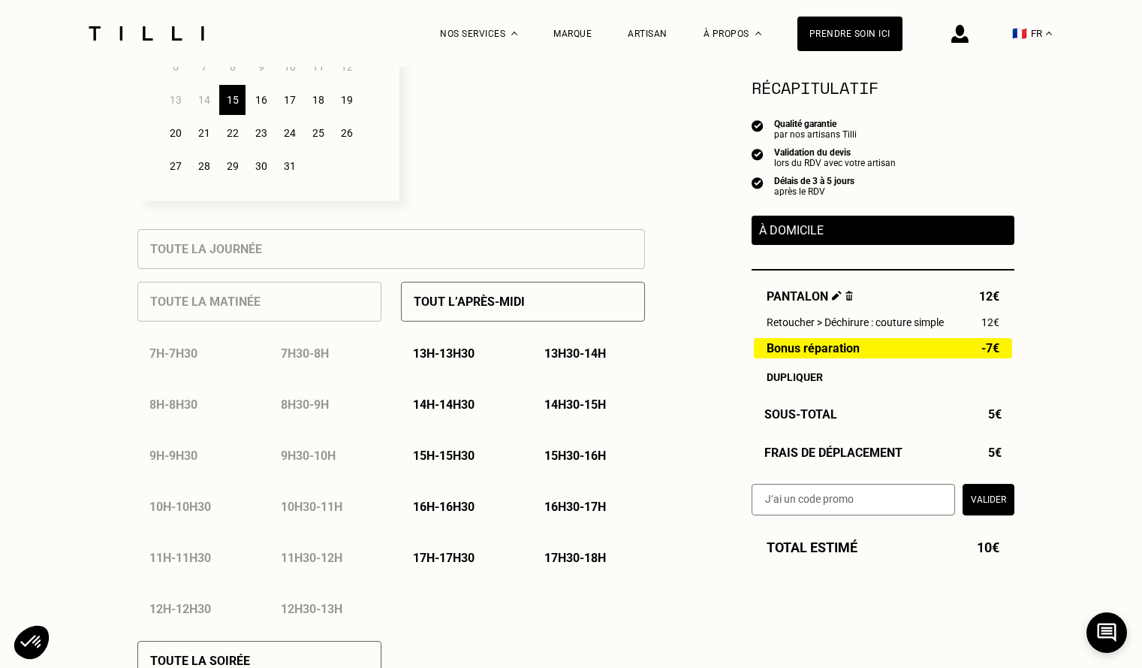
scroll to position [451, 0]
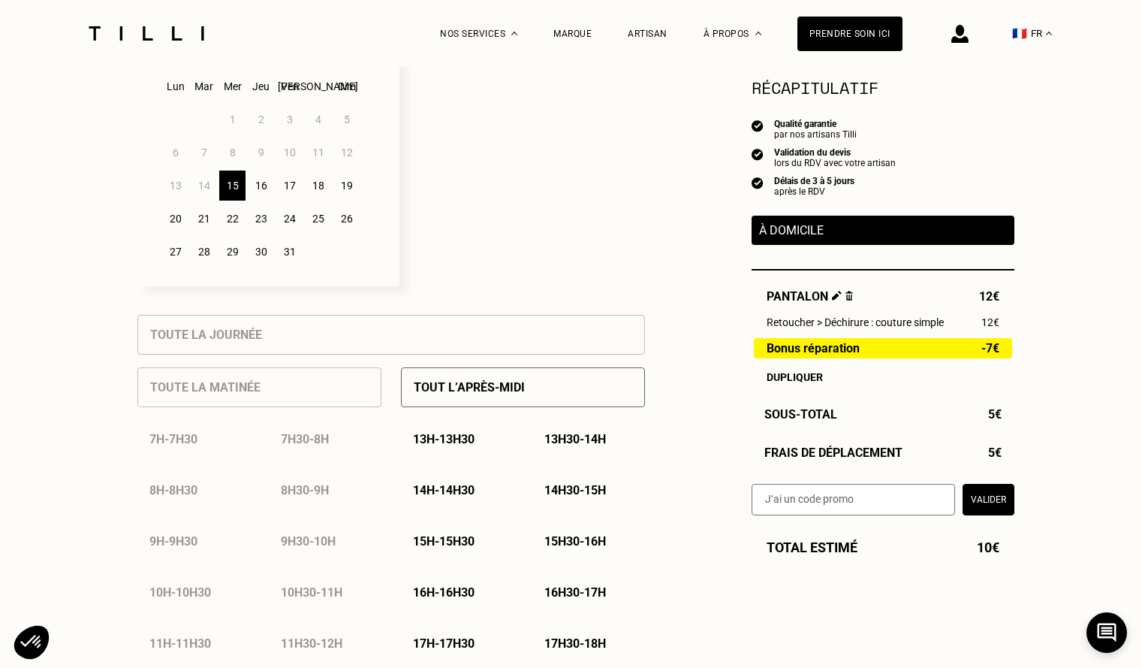
click at [271, 192] on div "16" at bounding box center [261, 185] width 26 height 30
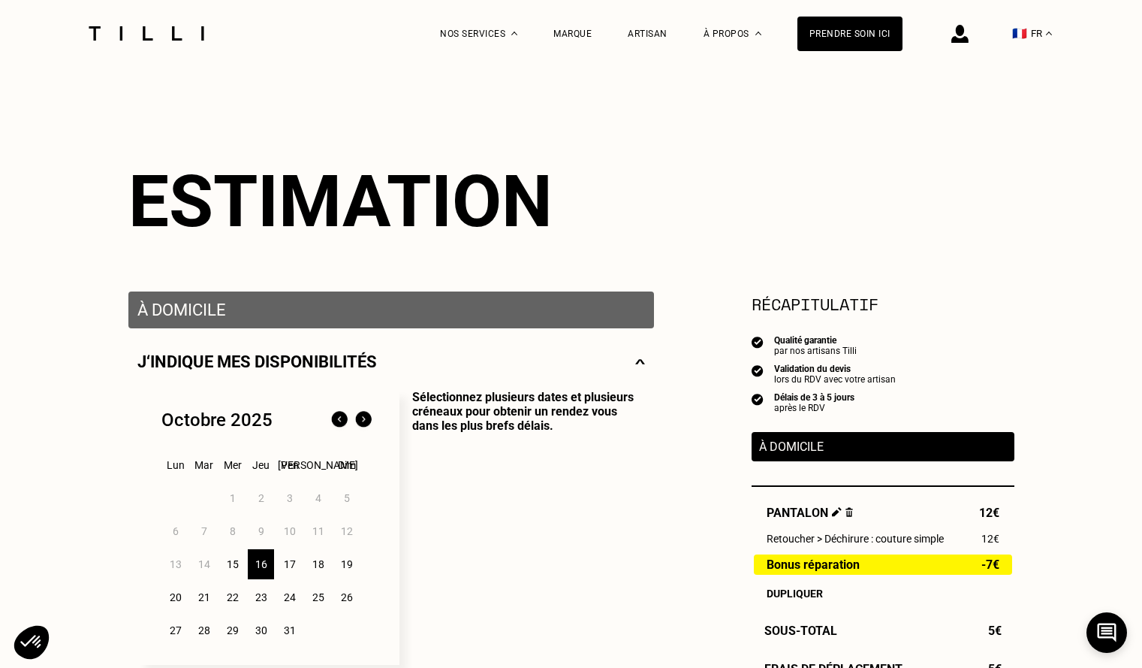
scroll to position [150, 0]
